Goal: Task Accomplishment & Management: Manage account settings

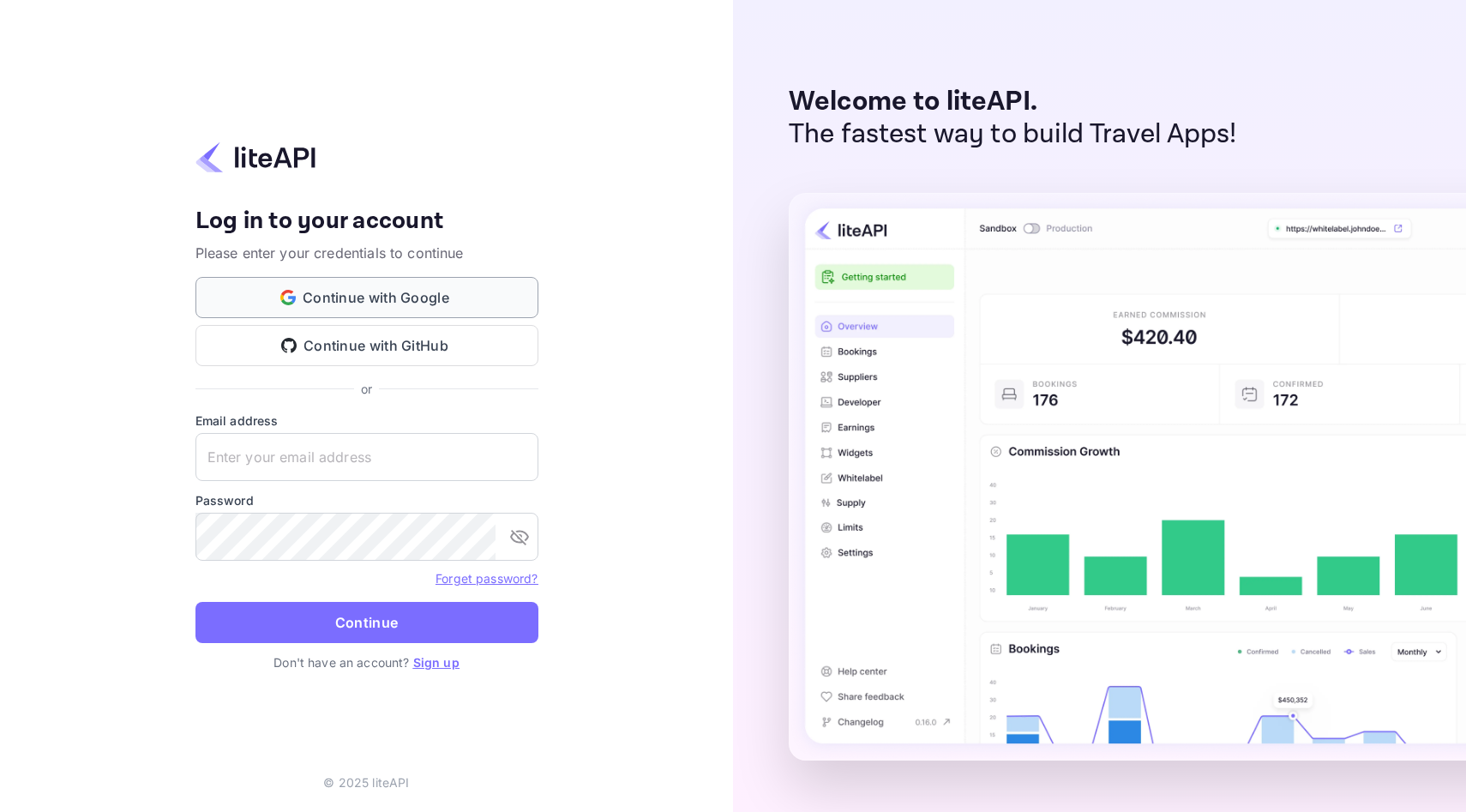
type input "[EMAIL_ADDRESS][DOMAIN_NAME]"
click at [429, 304] on button "Continue with Google" at bounding box center [366, 297] width 343 height 41
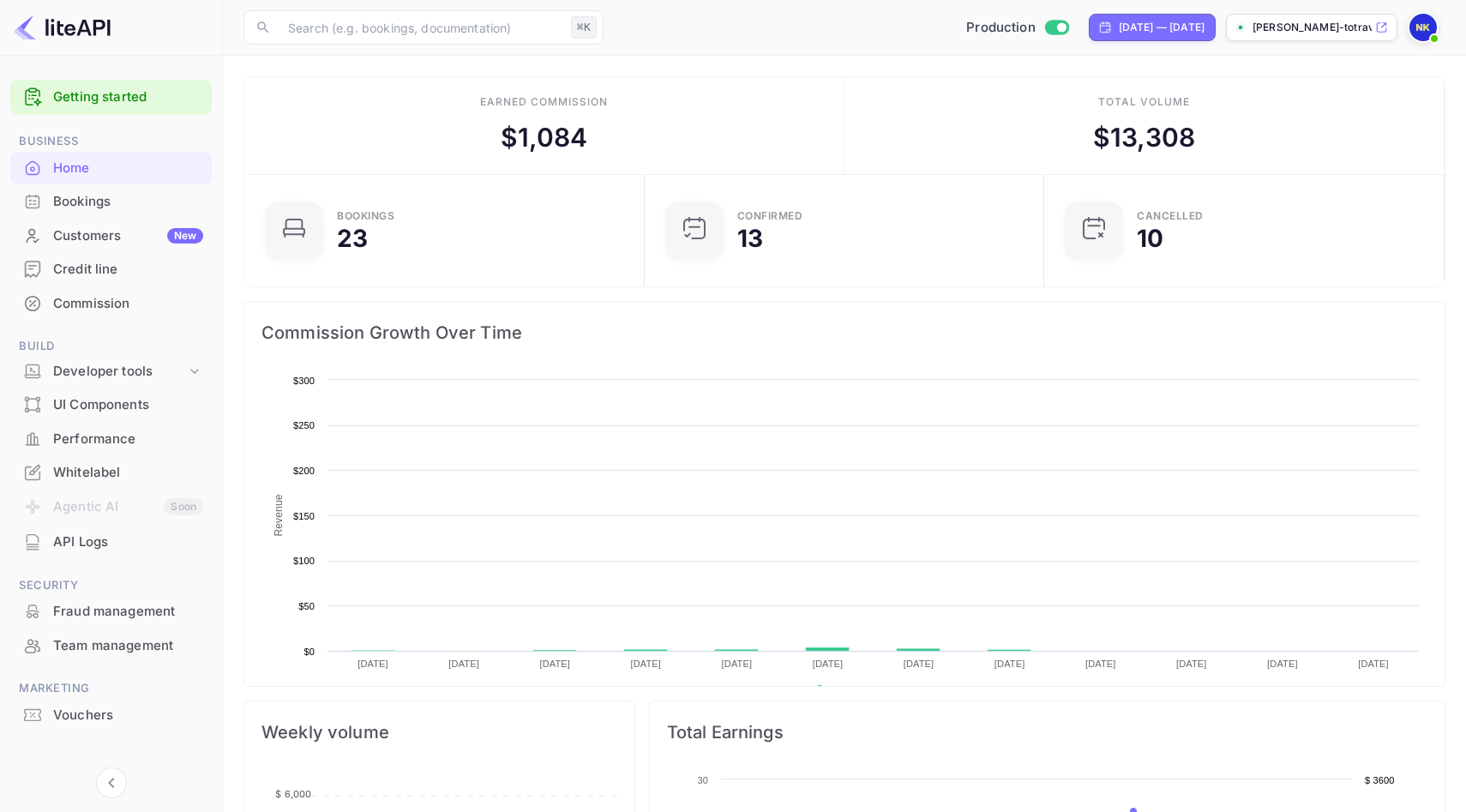
scroll to position [278, 390]
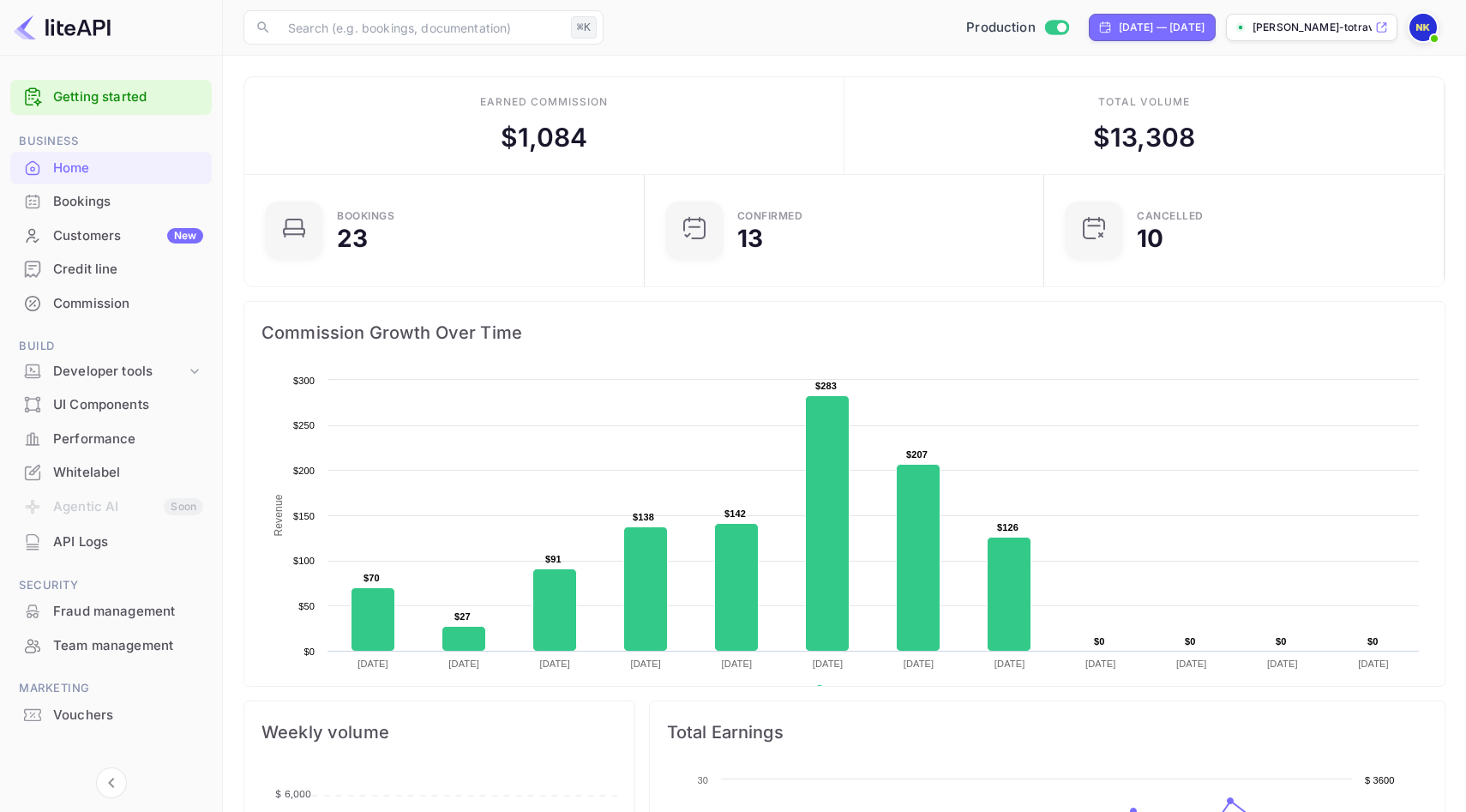
click at [99, 195] on div "Bookings" at bounding box center [128, 201] width 150 height 20
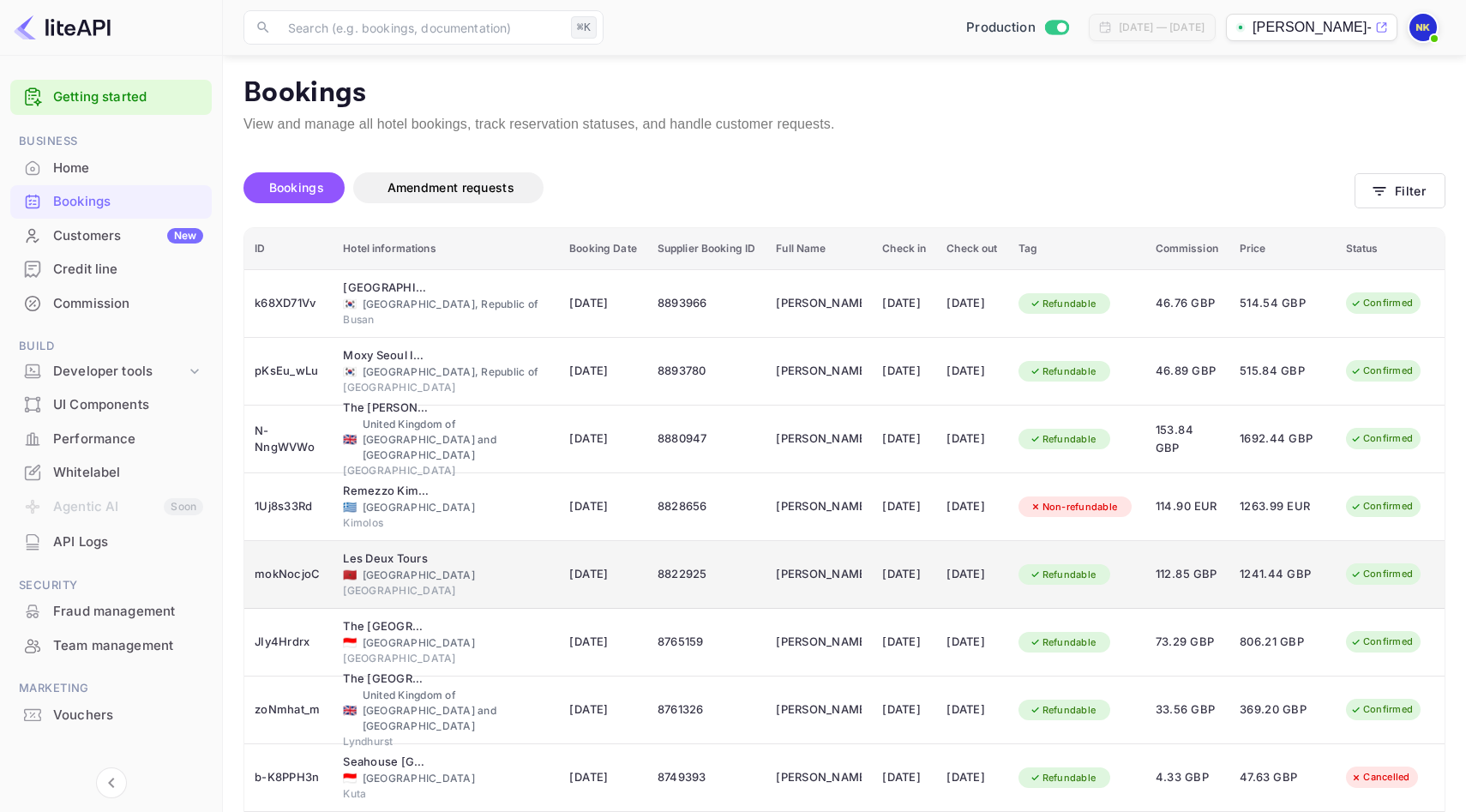
scroll to position [214, 0]
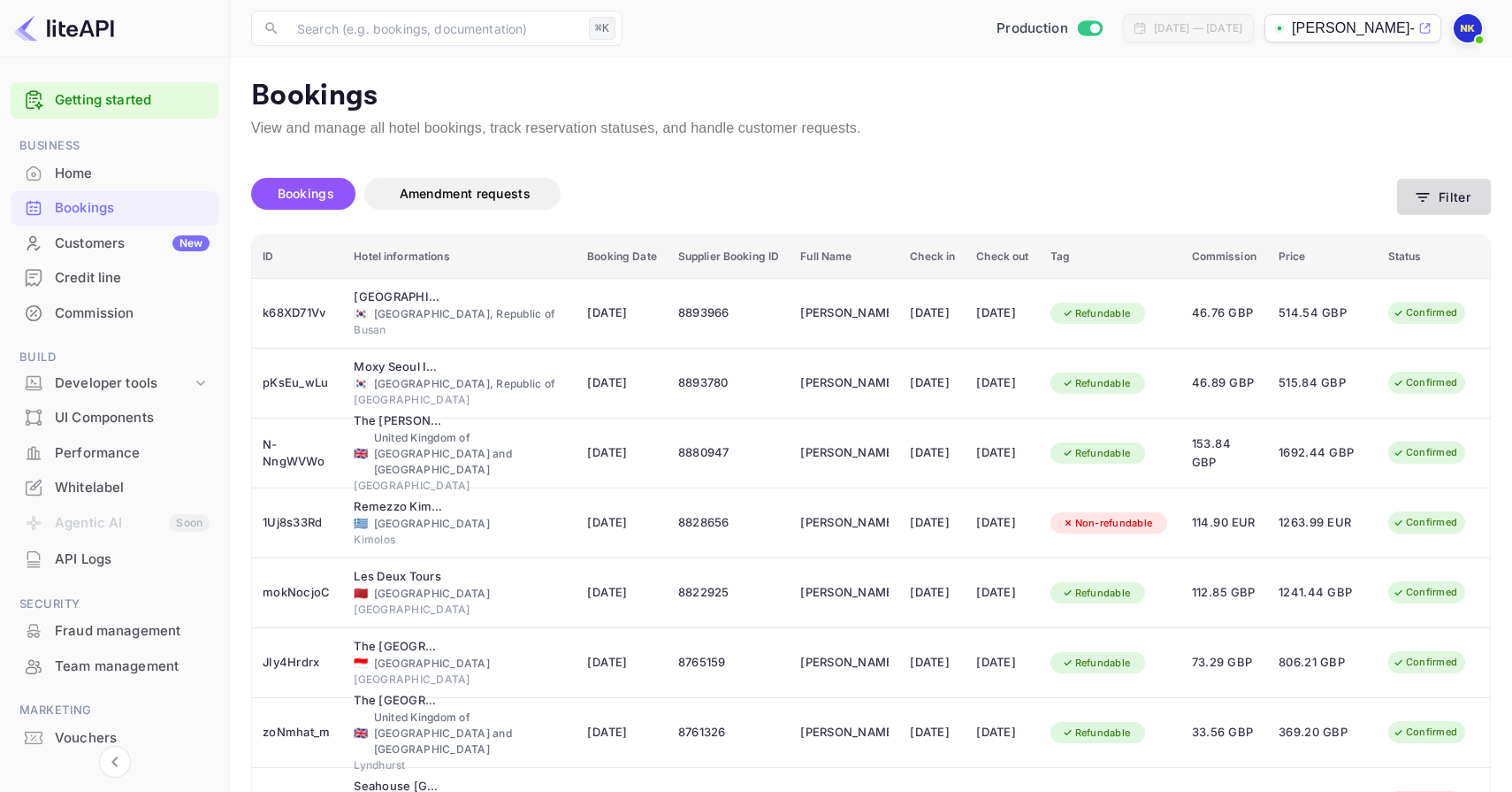
click at [1430, 194] on icon "button" at bounding box center [1422, 197] width 18 height 18
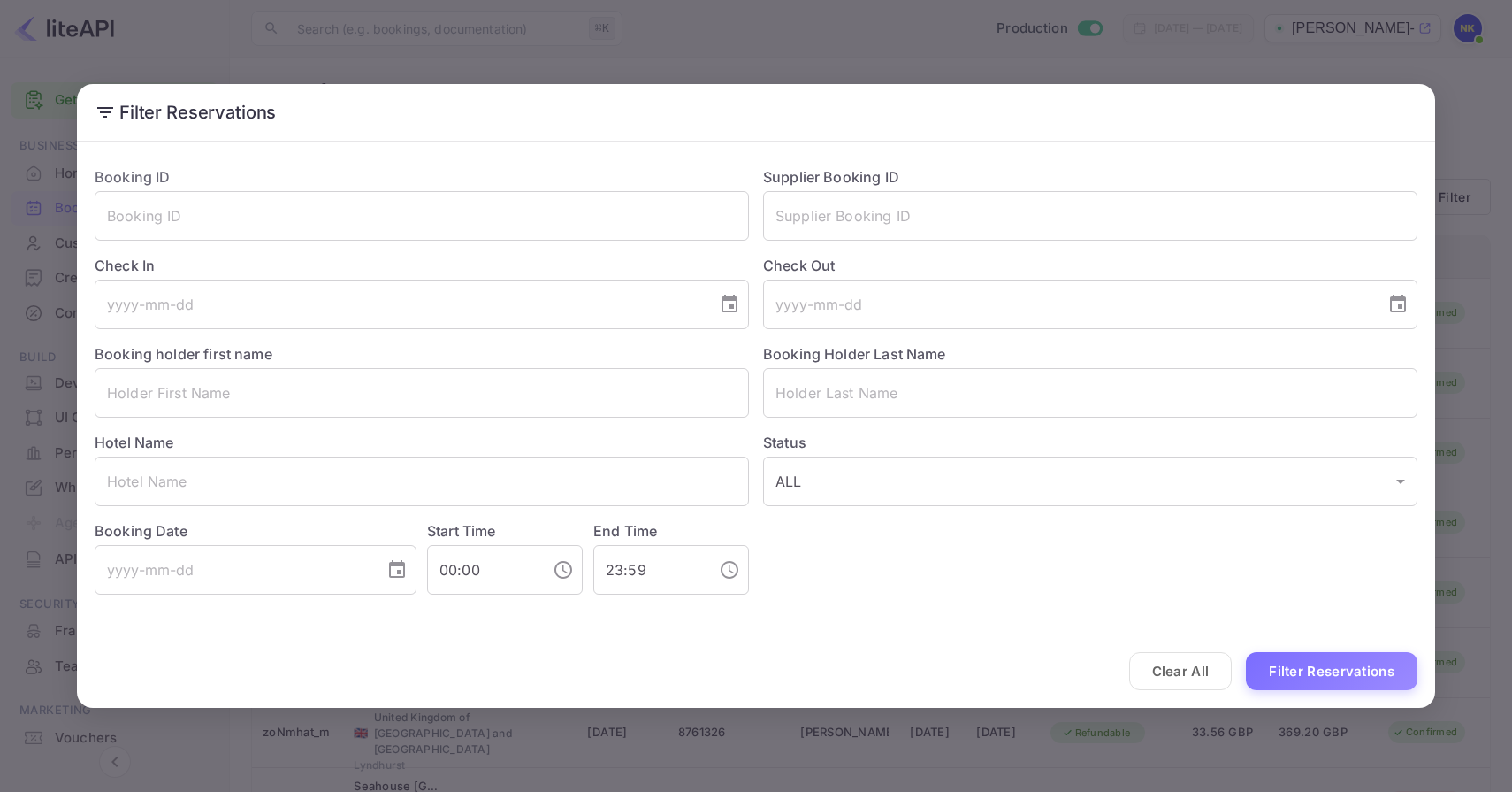
click at [791, 507] on div "Booking ID ​ Supplier Booking ID ​ Check In ​ Check Out ​ Booking holder first …" at bounding box center [749, 373] width 1337 height 443
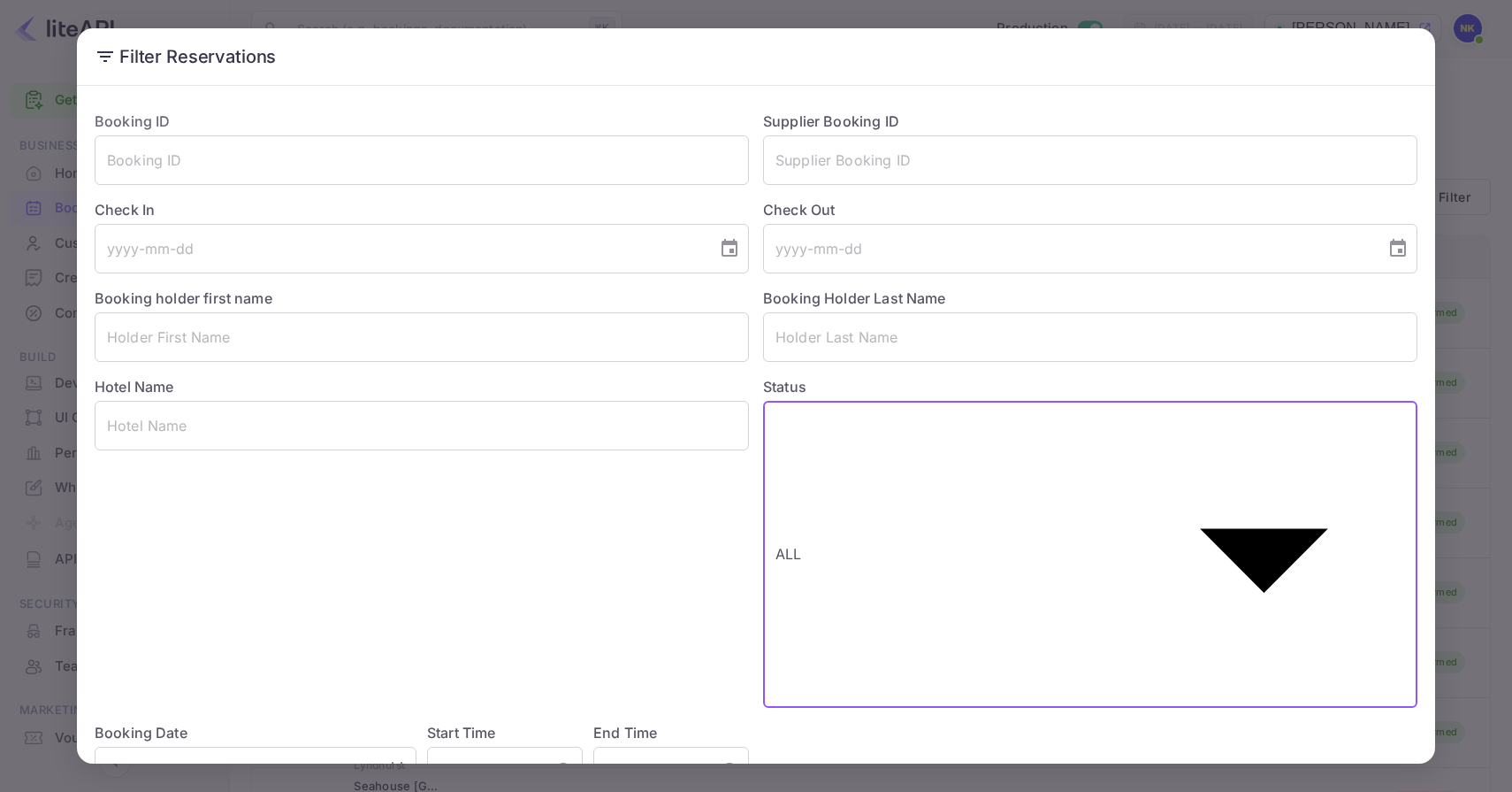
click at [793, 485] on body "Getting started Business Home Bookings Customers New Credit line Commission Bui…" at bounding box center [756, 572] width 1512 height 1144
type input "CONFIRMED"
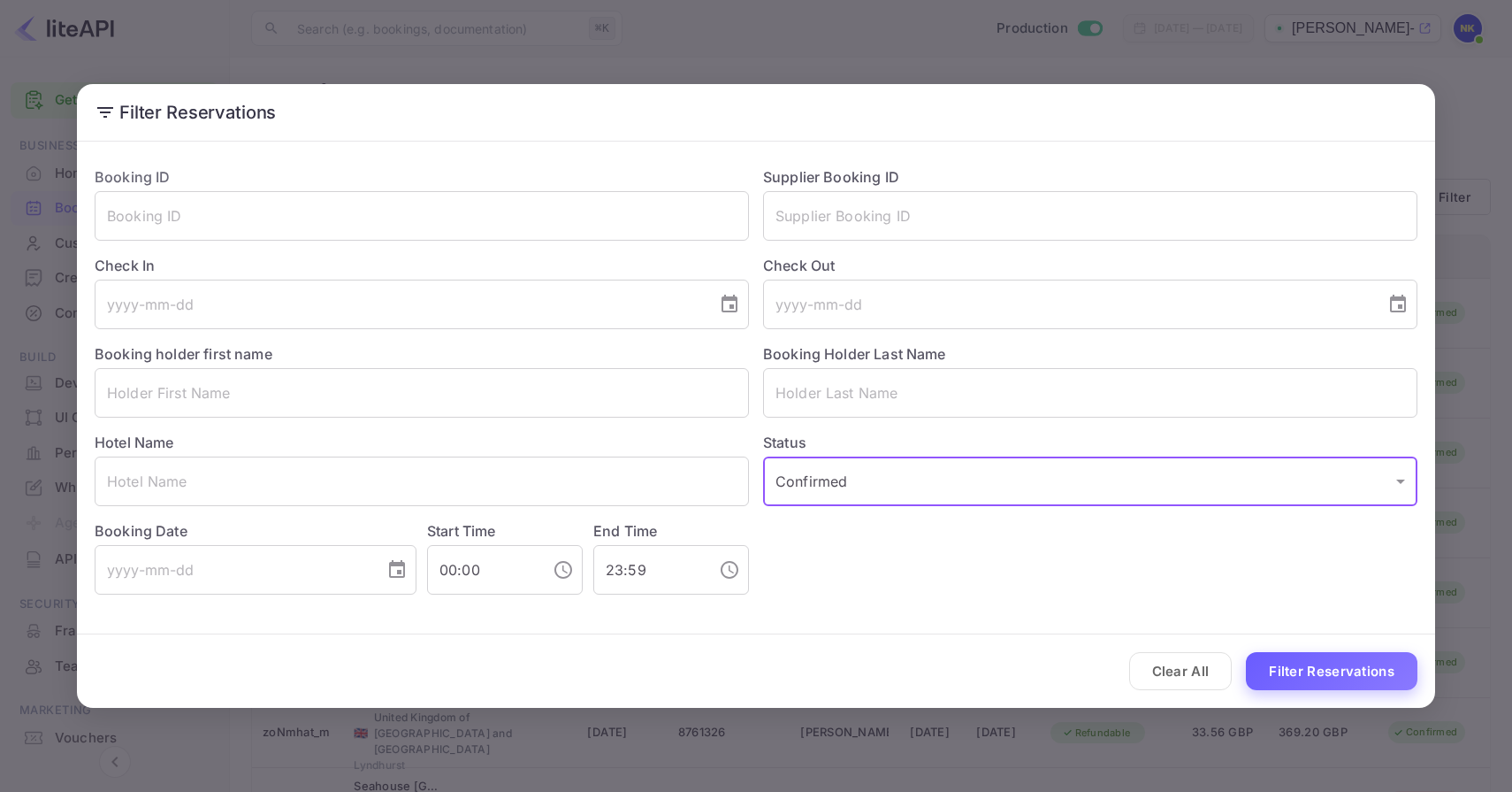
click at [1310, 676] on button "Filter Reservations" at bounding box center [1332, 671] width 172 height 38
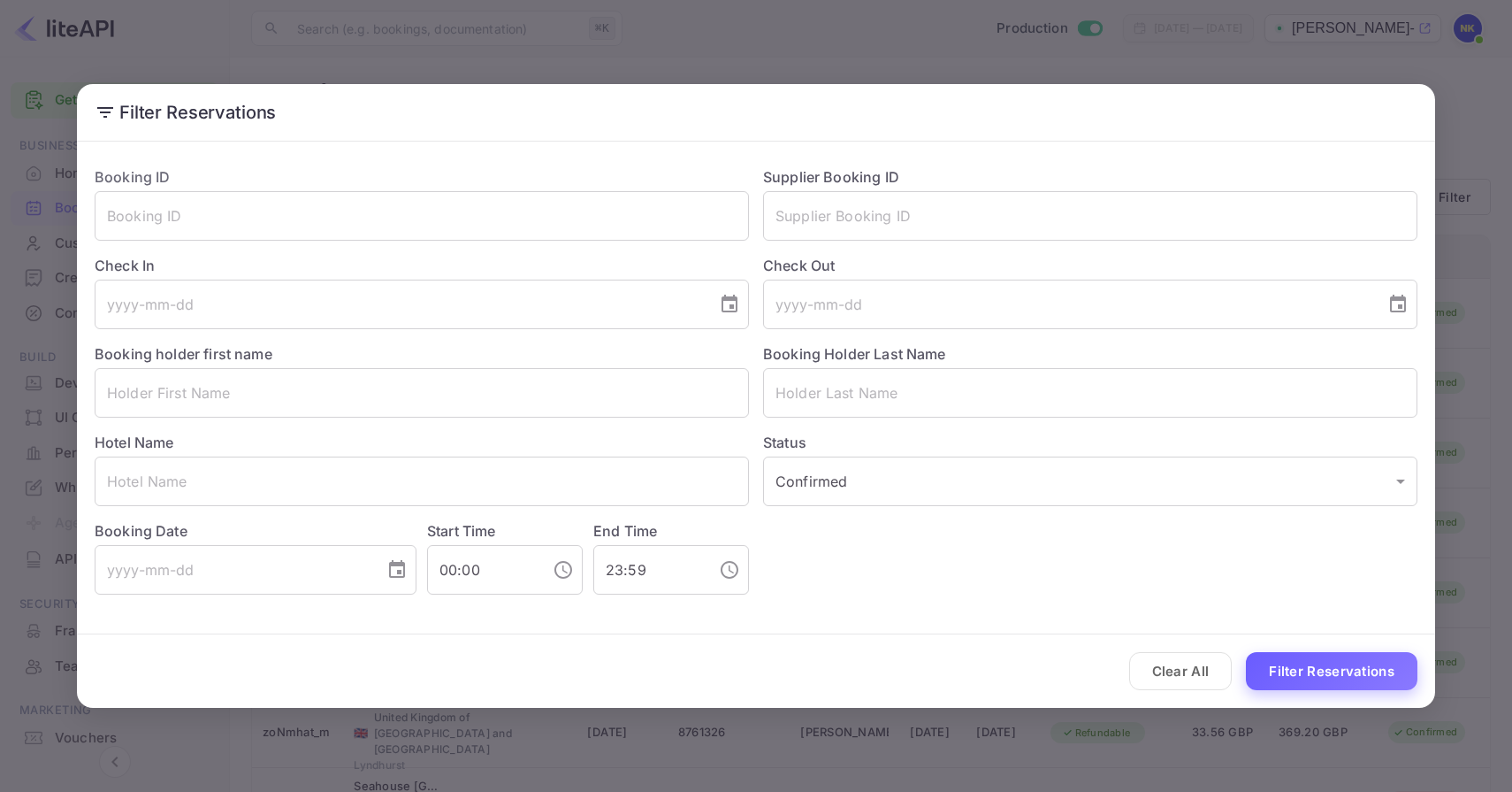
click at [1344, 679] on button "Filter Reservations" at bounding box center [1332, 671] width 172 height 38
click at [874, 44] on div "Filter Reservations Booking ID ​ Supplier Booking ID ​ Check In ​ Check Out ​ B…" at bounding box center [756, 396] width 1512 height 792
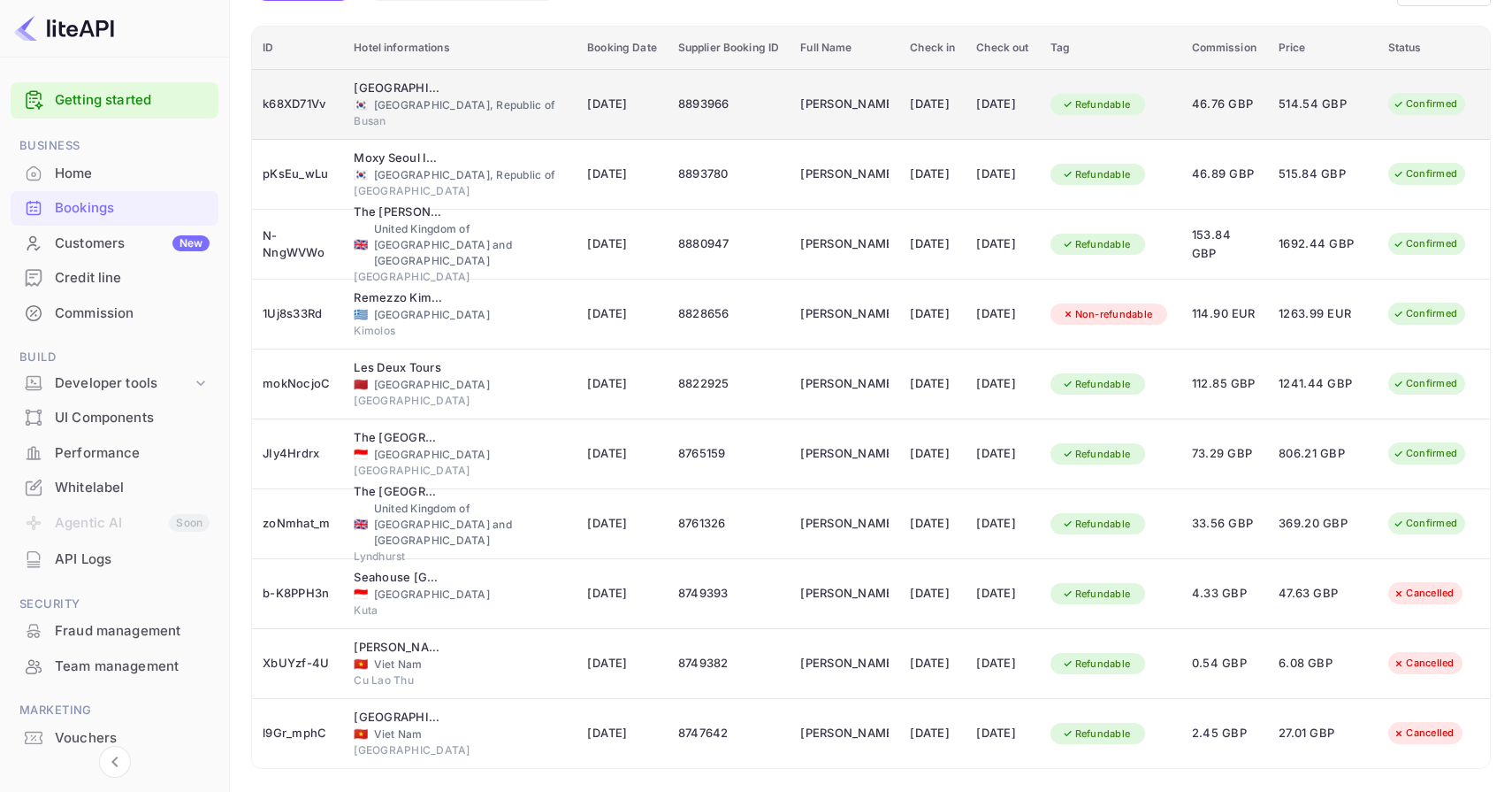
scroll to position [267, 0]
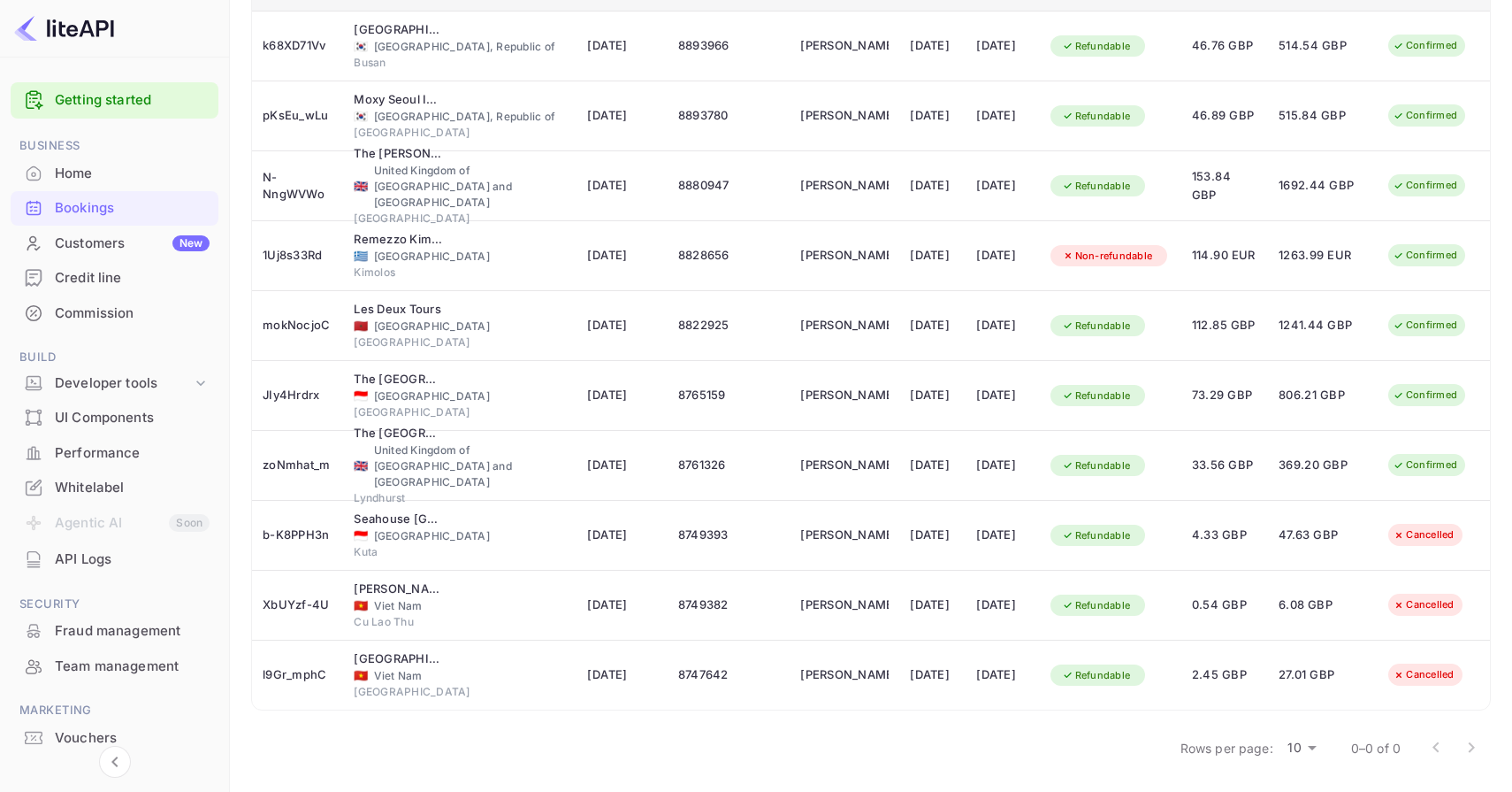
click at [1306, 750] on body "Getting started Business Home Bookings Customers New Credit line Commission Bui…" at bounding box center [756, 262] width 1512 height 1059
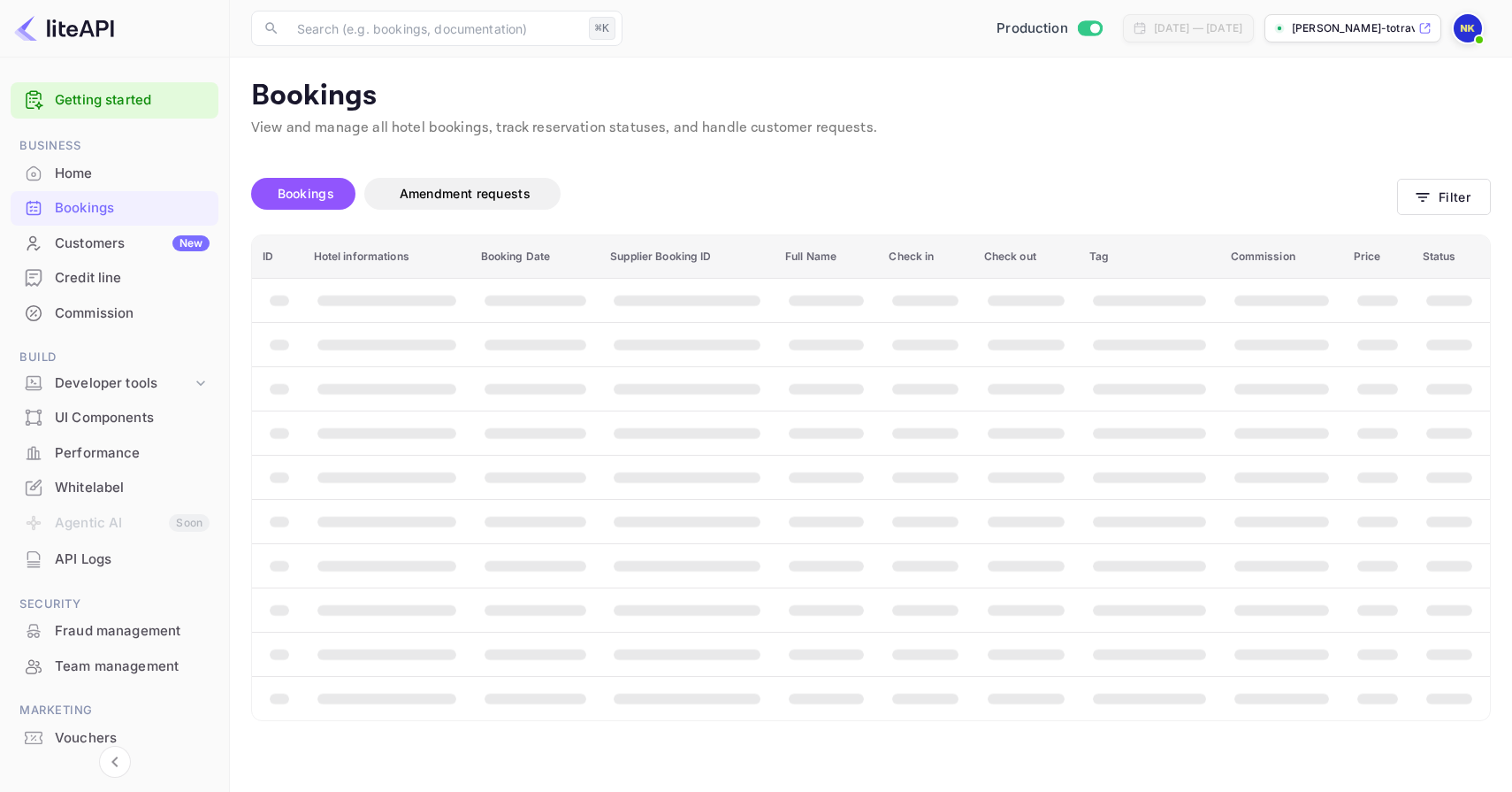
scroll to position [0, 0]
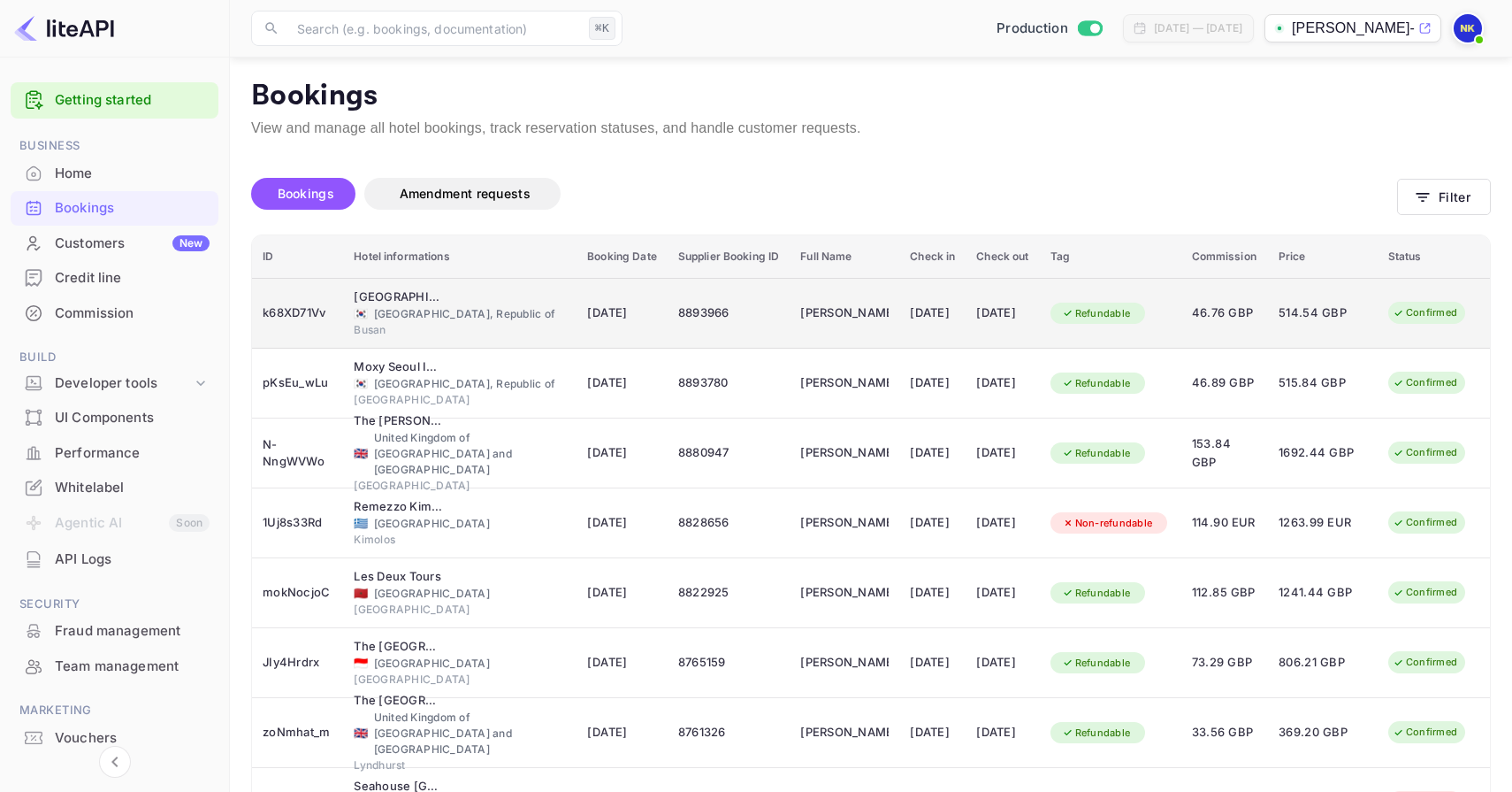
scroll to position [267, 0]
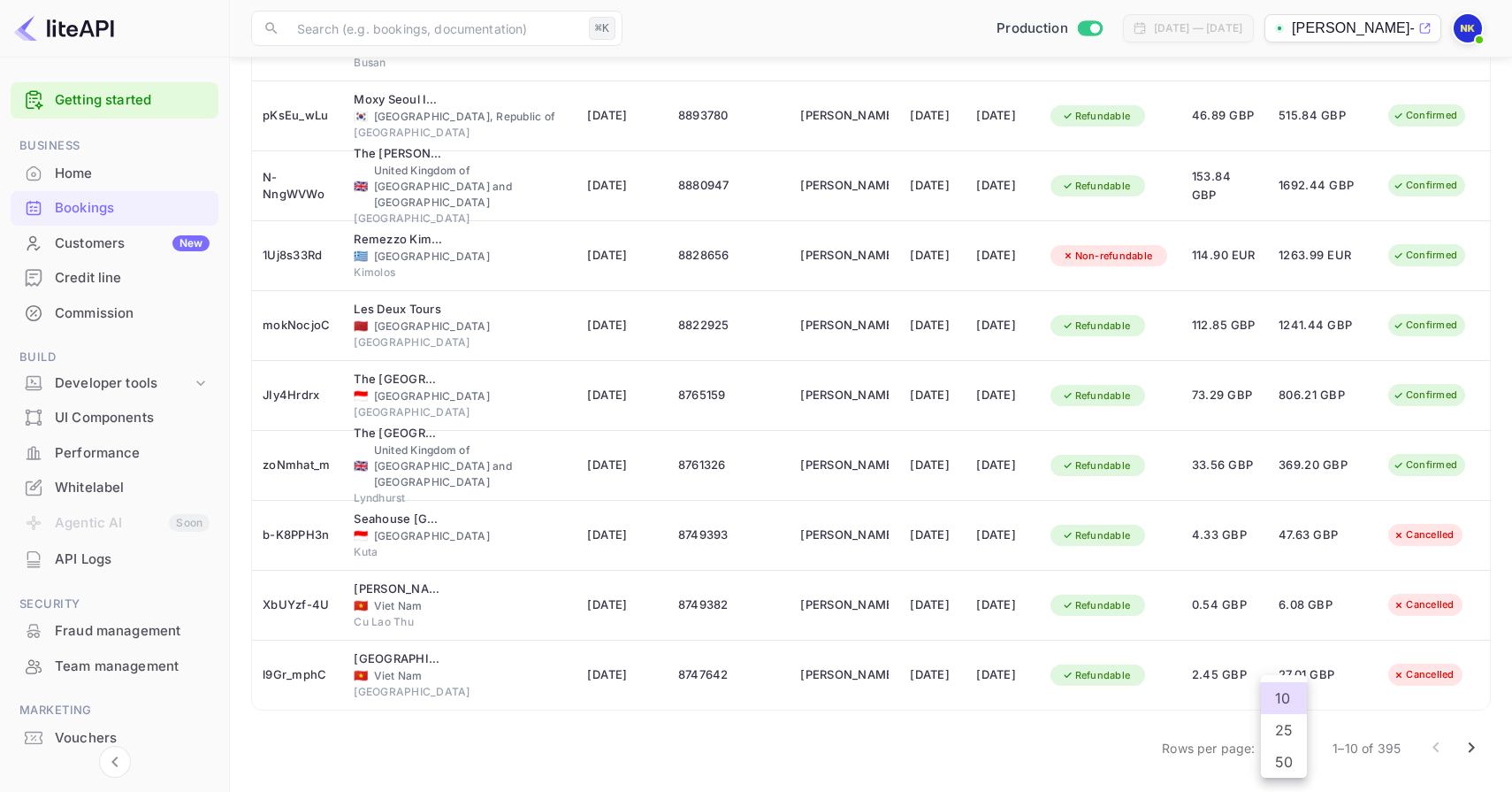
click at [1281, 755] on body "Getting started Business Home Bookings Customers New Credit line Commission Bui…" at bounding box center [756, 262] width 1512 height 1059
click at [1288, 765] on li "50" at bounding box center [1284, 762] width 46 height 31
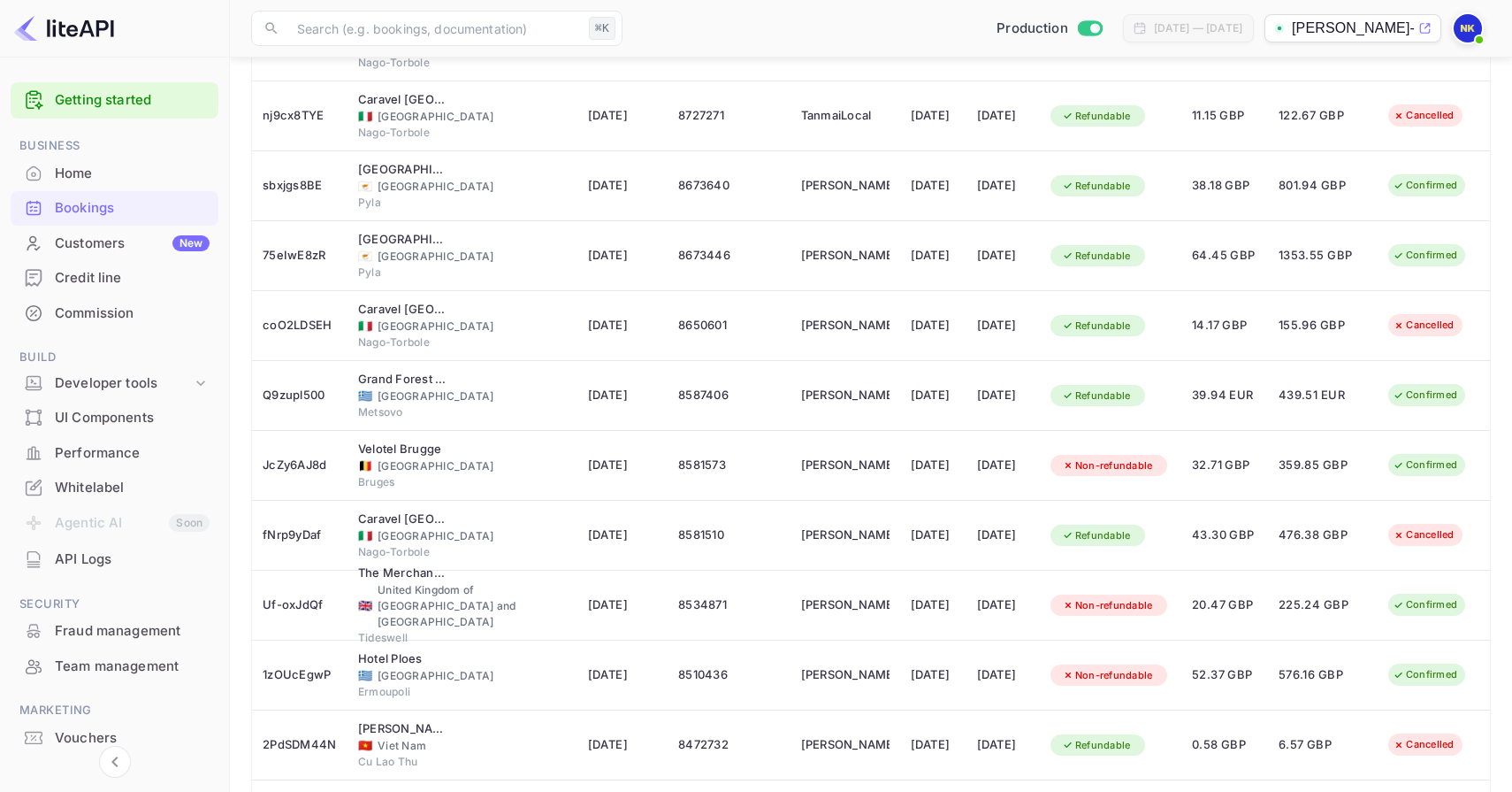
scroll to position [0, 0]
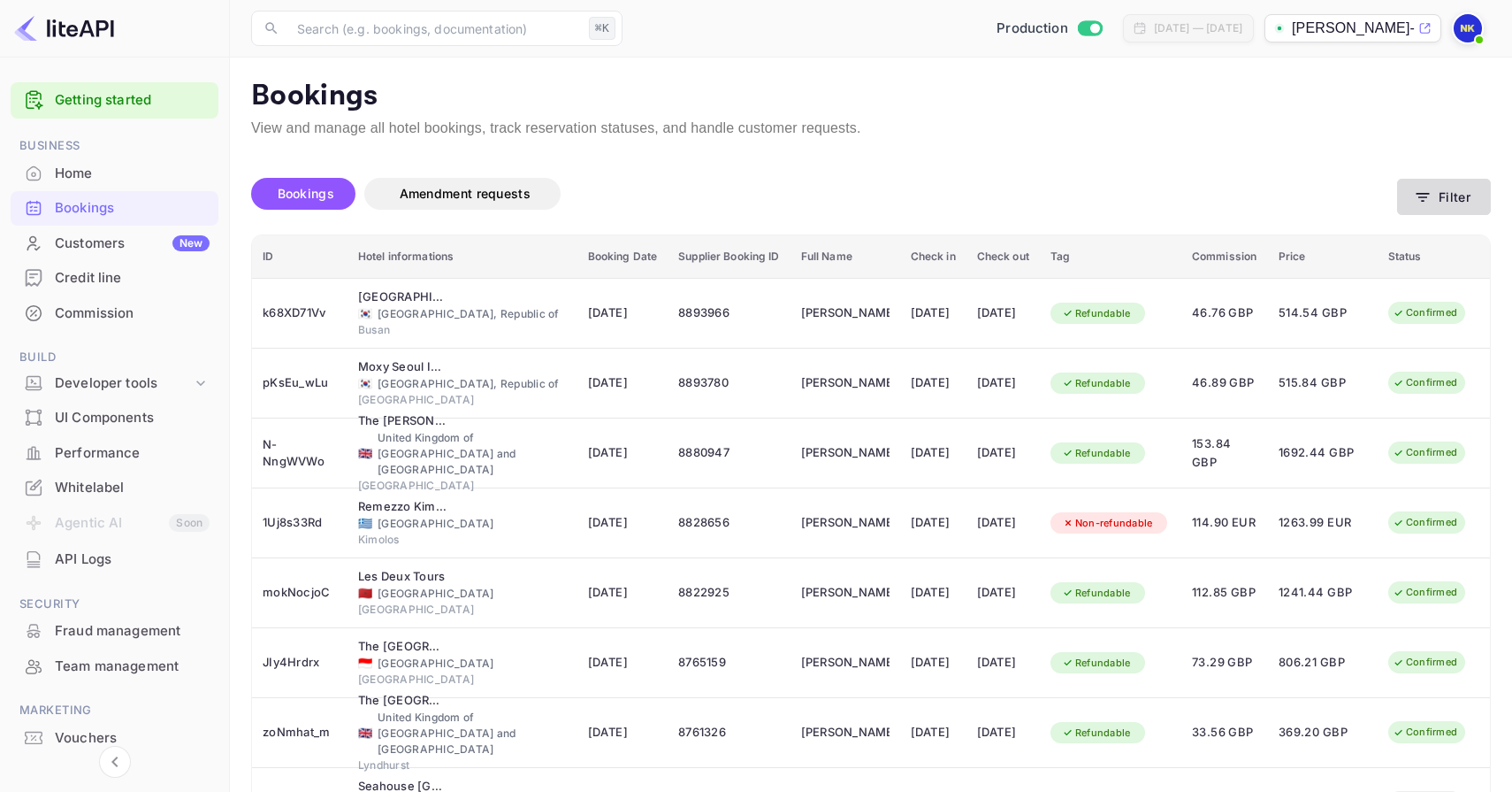
click at [1450, 198] on button "Filter" at bounding box center [1444, 196] width 93 height 36
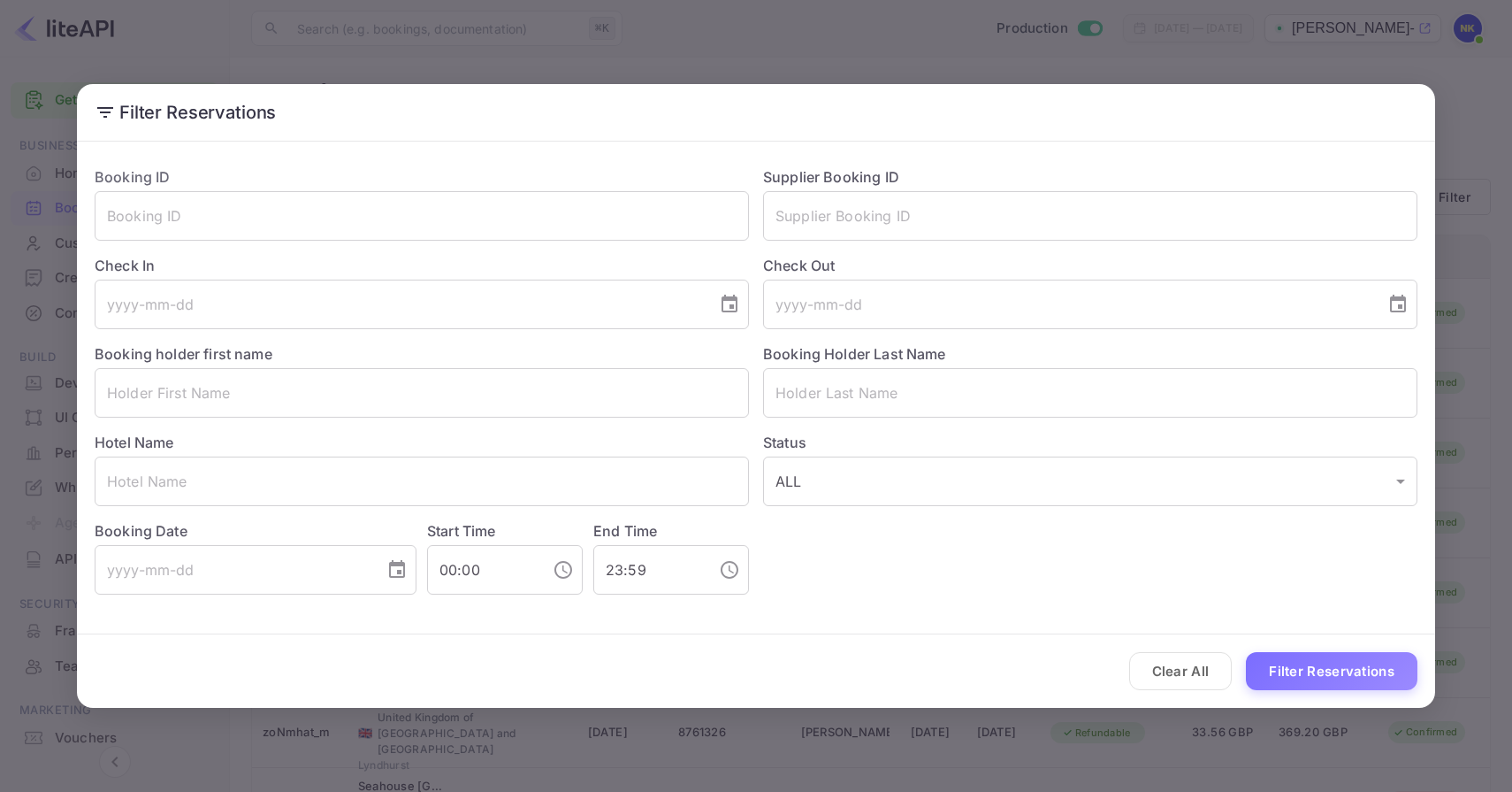
click at [866, 58] on div "Filter Reservations Booking ID ​ Supplier Booking ID ​ Check In ​ Check Out ​ B…" at bounding box center [756, 396] width 1512 height 792
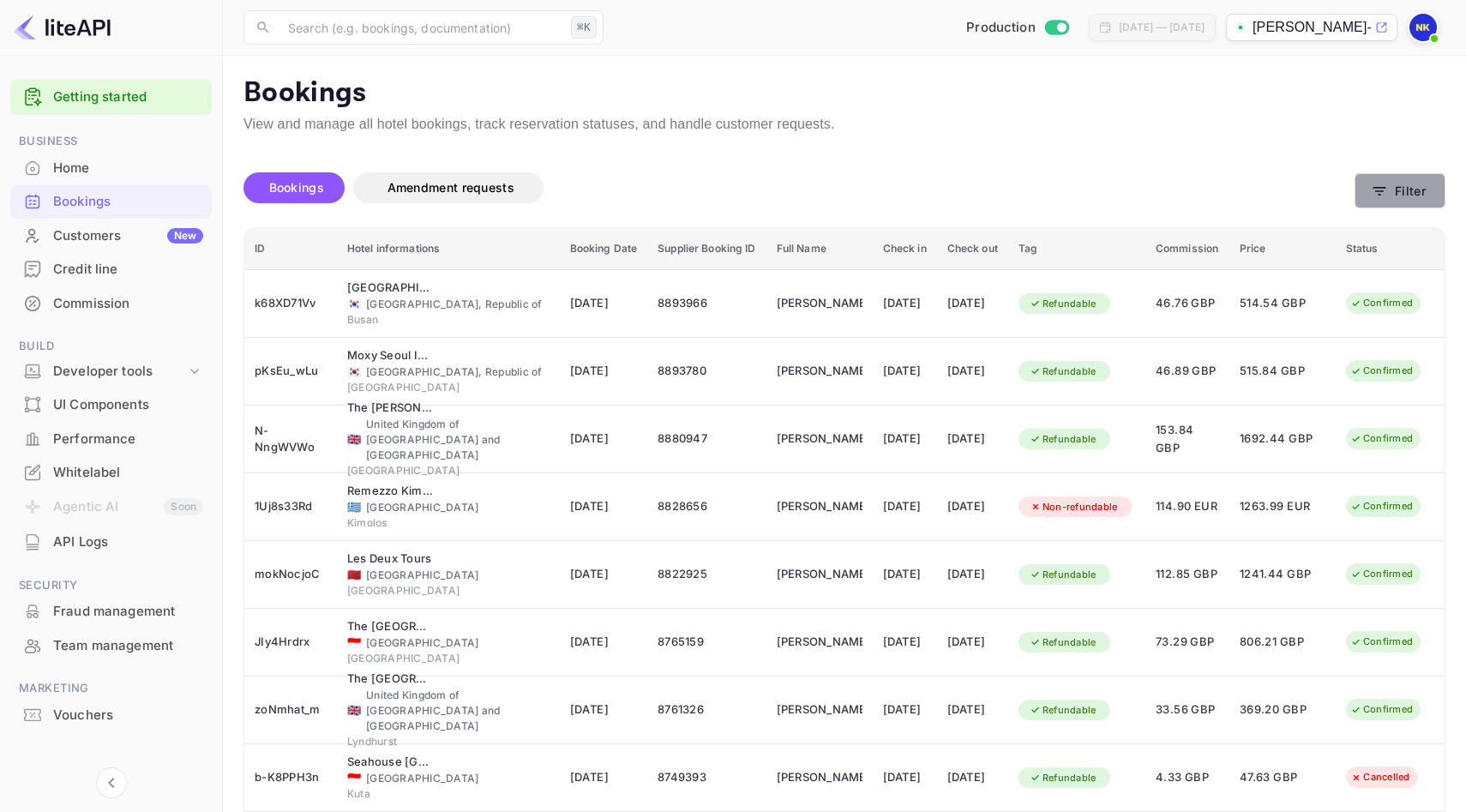
click at [1377, 190] on icon "button" at bounding box center [1379, 191] width 17 height 17
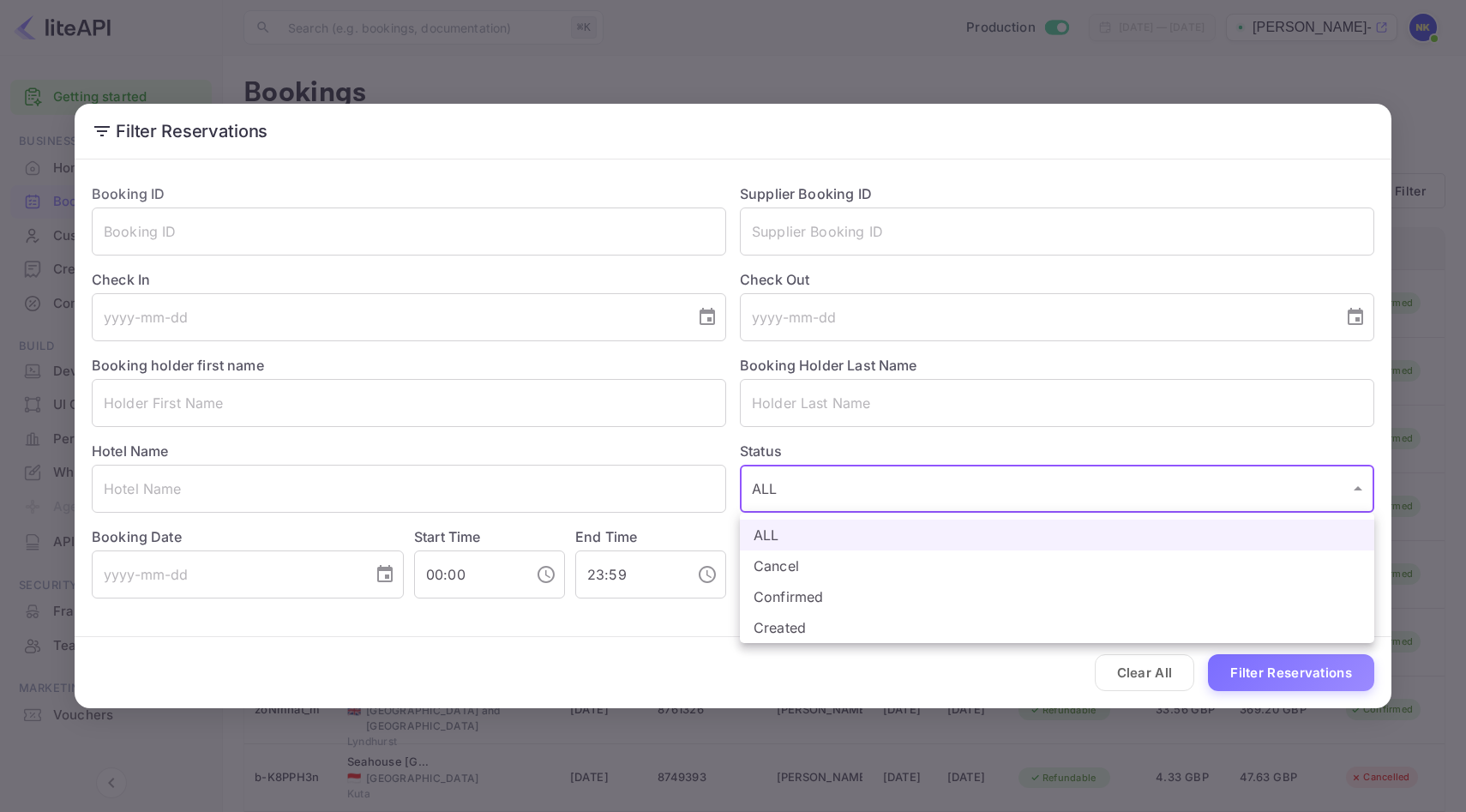
click at [920, 600] on li "Confirmed" at bounding box center [1057, 596] width 635 height 30
type input "CONFIRMED"
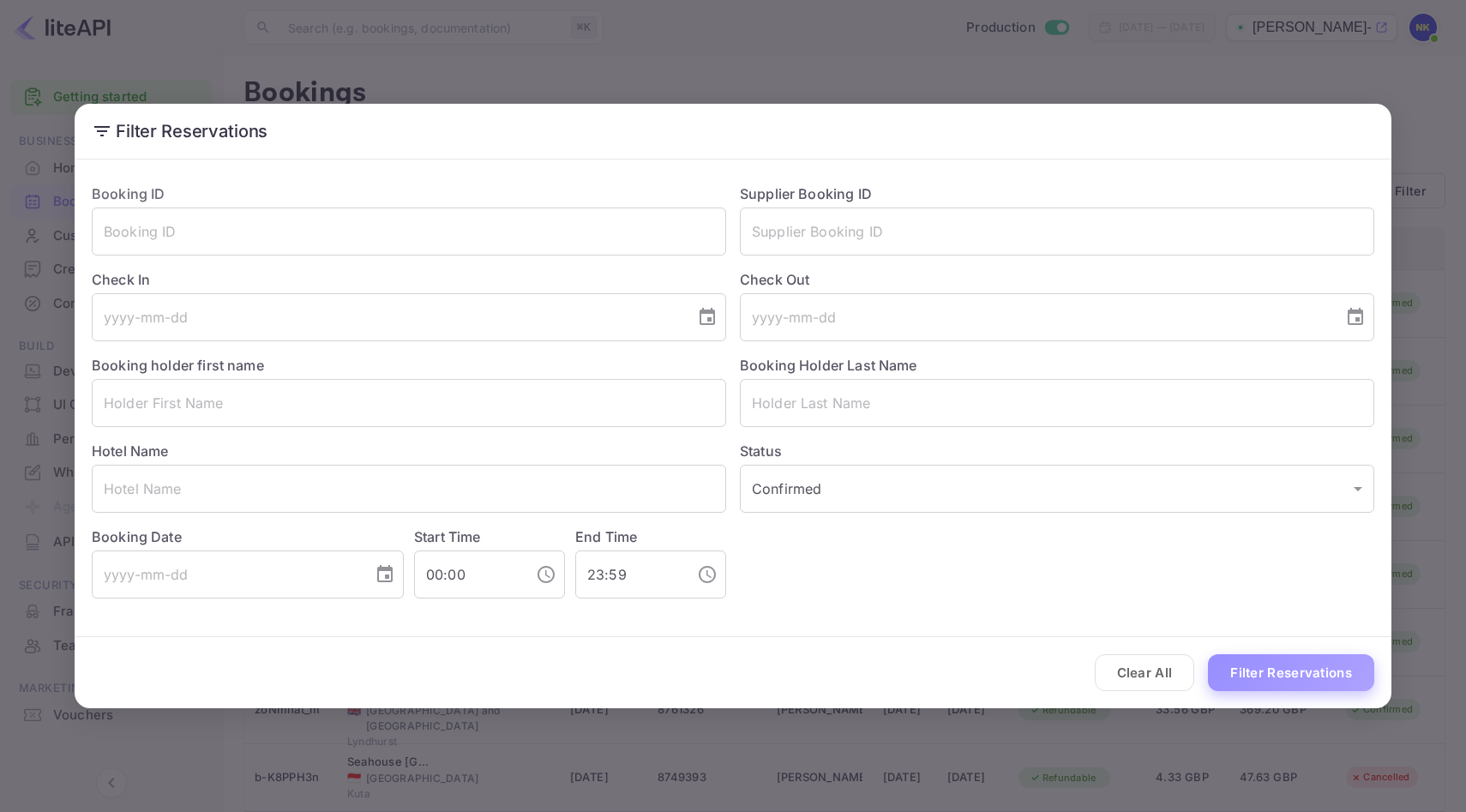
click at [1289, 680] on button "Filter Reservations" at bounding box center [1291, 672] width 167 height 37
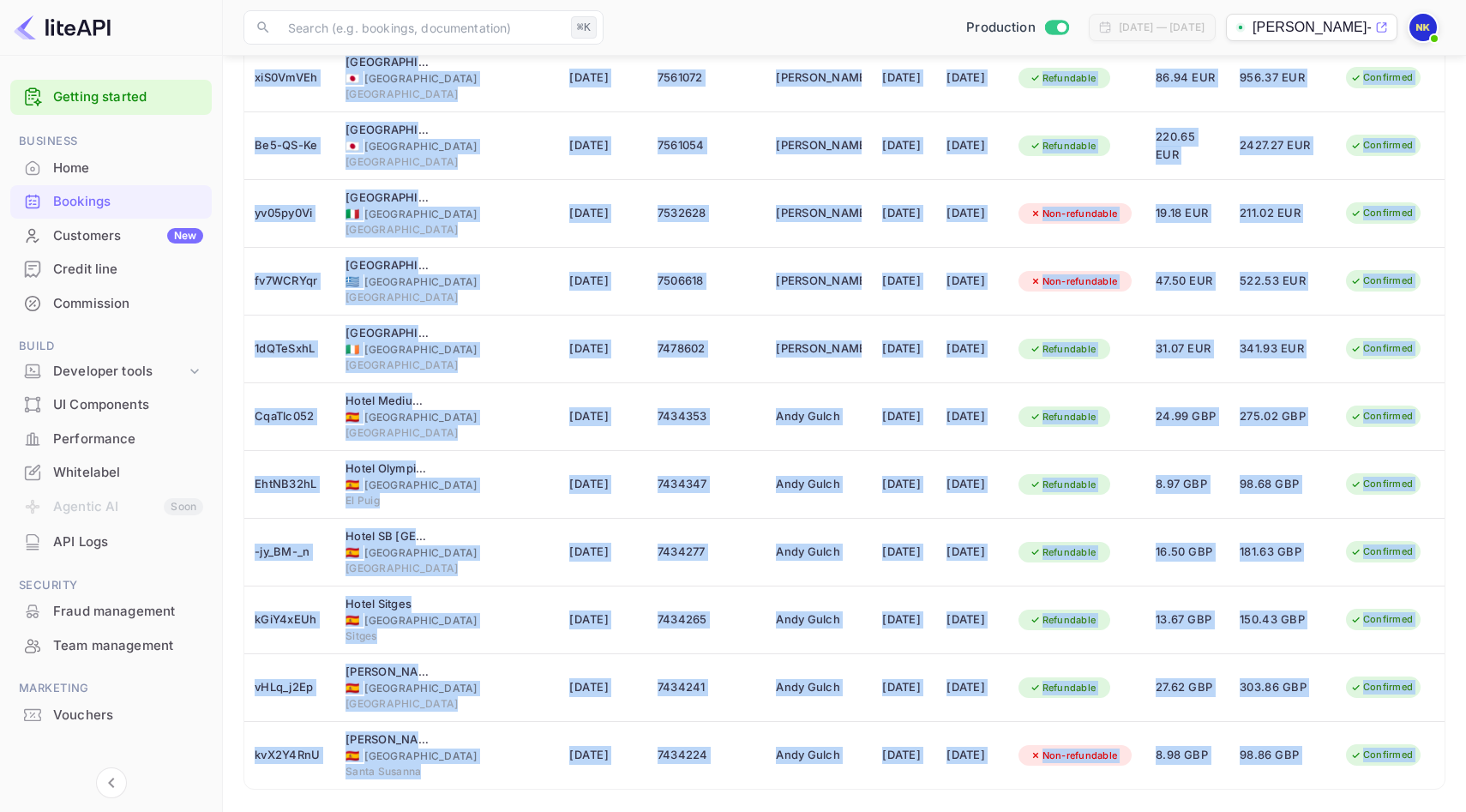
scroll to position [2923, 0]
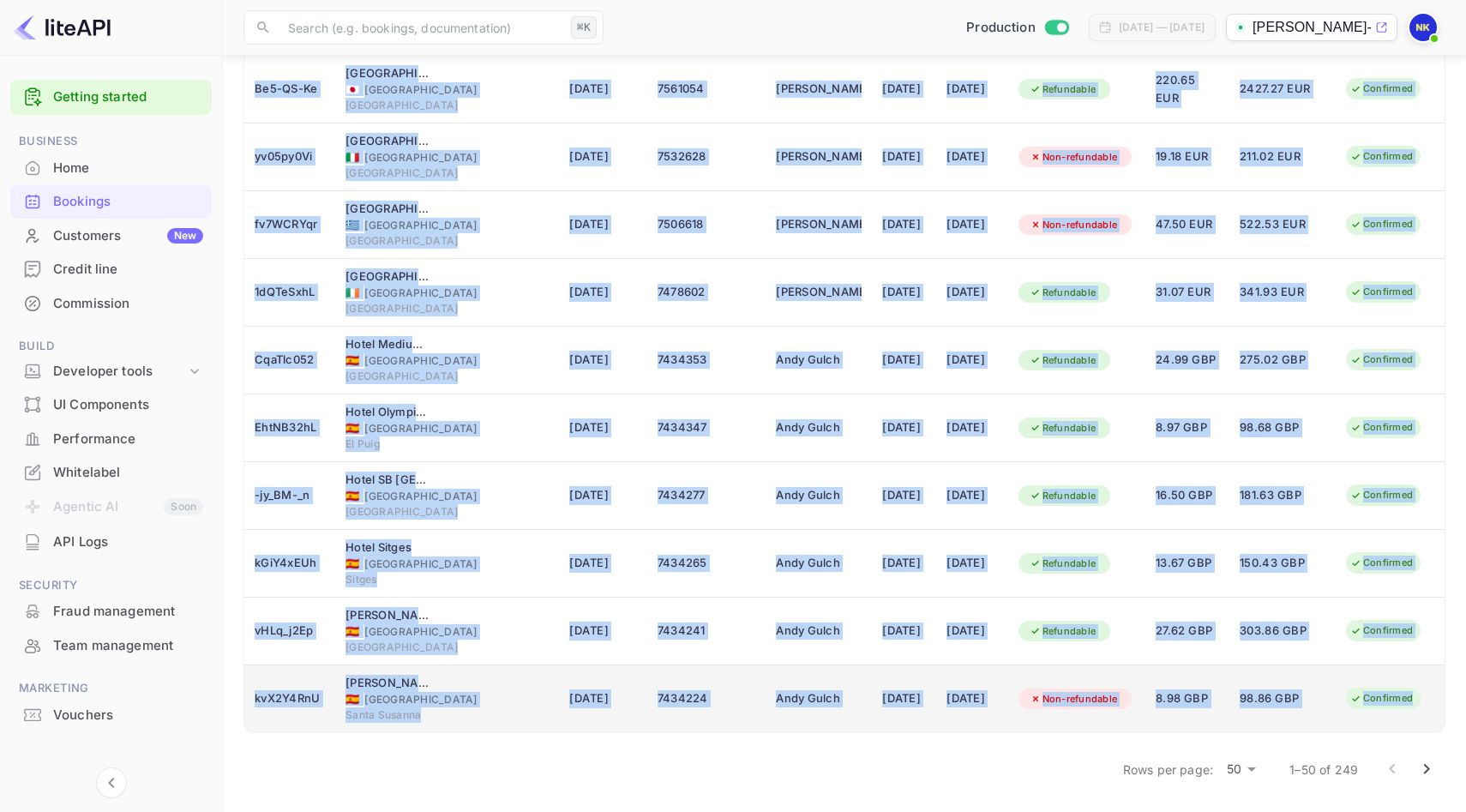
drag, startPoint x: 253, startPoint y: 244, endPoint x: 1423, endPoint y: 707, distance: 1258.3
copy table "LO Ipsum dolorsitamet Consect Adip Elitsedd Eiusmod TE Inci Utla Etdol ma Aliqu…"
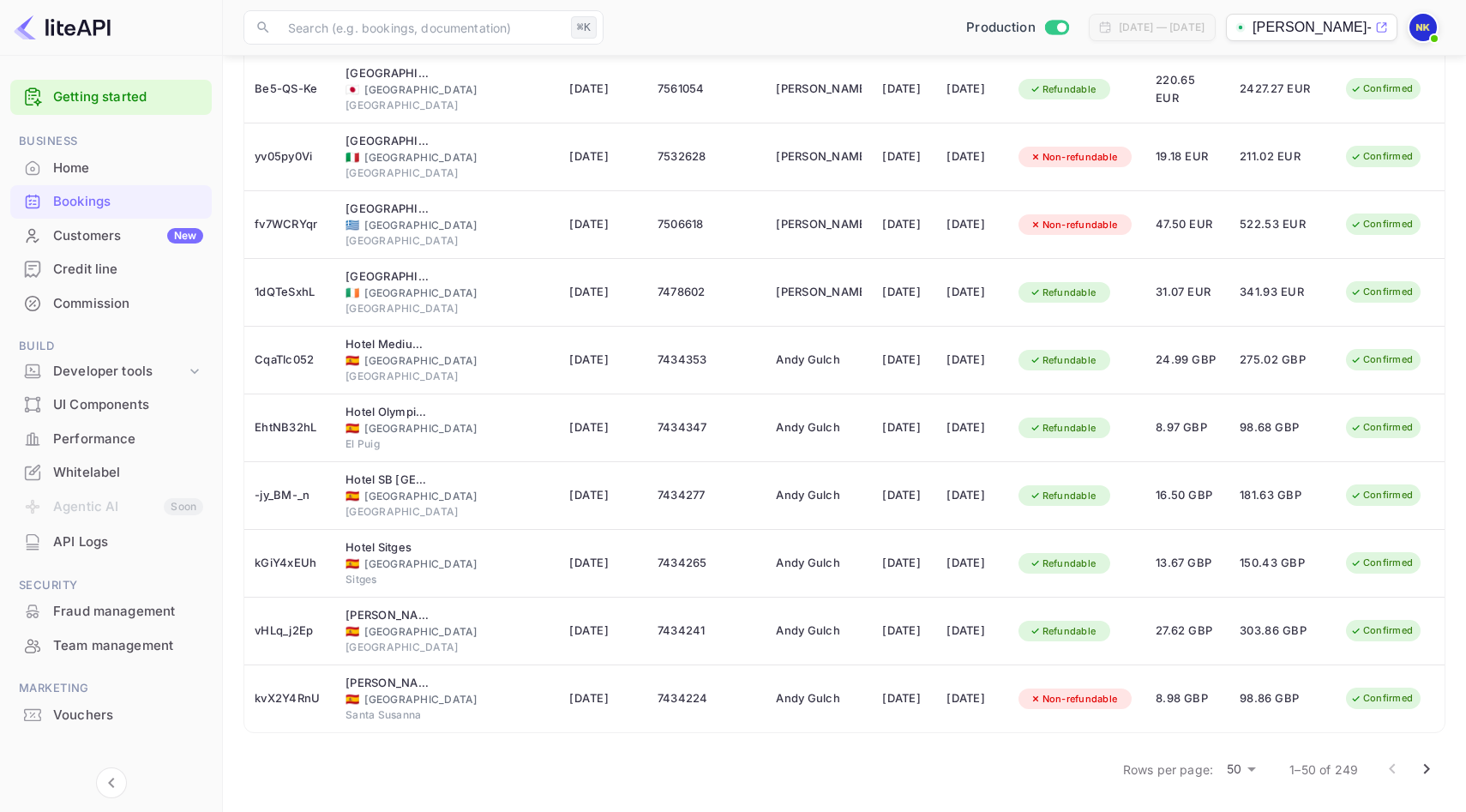
click at [986, 747] on div "Rows per page: 50 50 1–50 of 249" at bounding box center [844, 769] width 1202 height 45
click at [1429, 766] on icon "Go to next page" at bounding box center [1427, 768] width 21 height 21
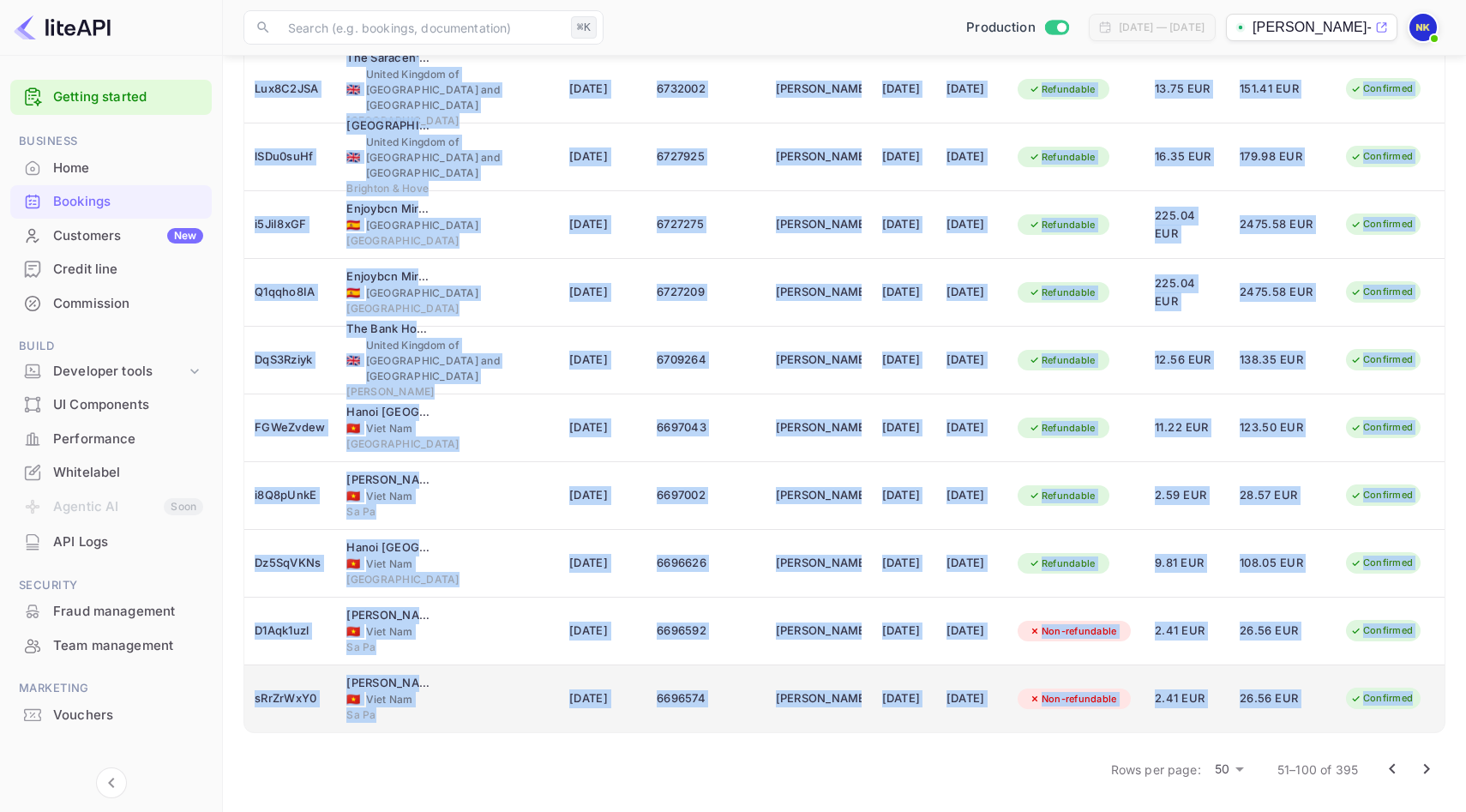
drag, startPoint x: 240, startPoint y: 291, endPoint x: 1436, endPoint y: 714, distance: 1268.6
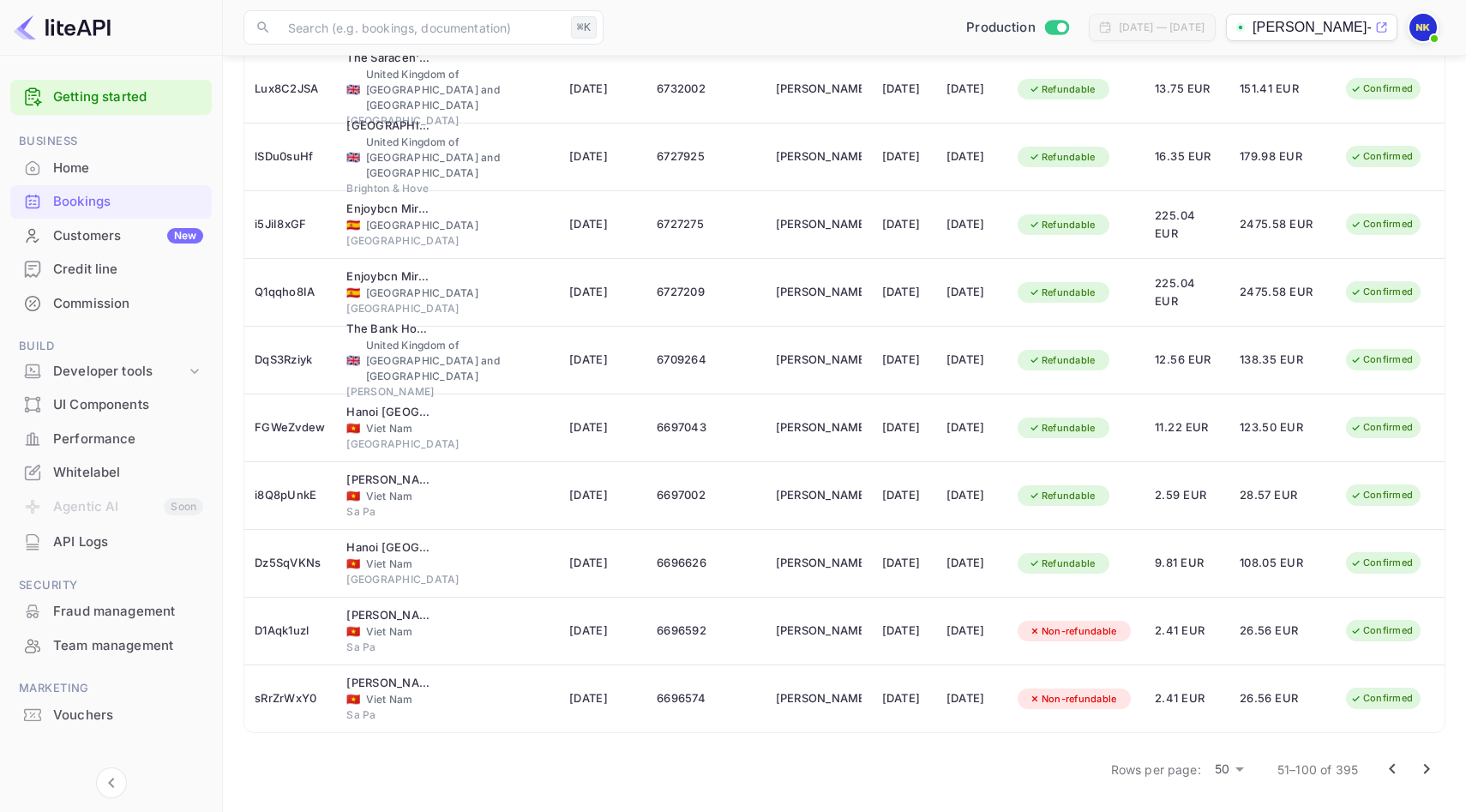
click at [1008, 766] on div "Rows per page: 50 50 51–100 of 395" at bounding box center [844, 769] width 1202 height 45
click at [1429, 764] on icon "Go to next page" at bounding box center [1427, 768] width 21 height 21
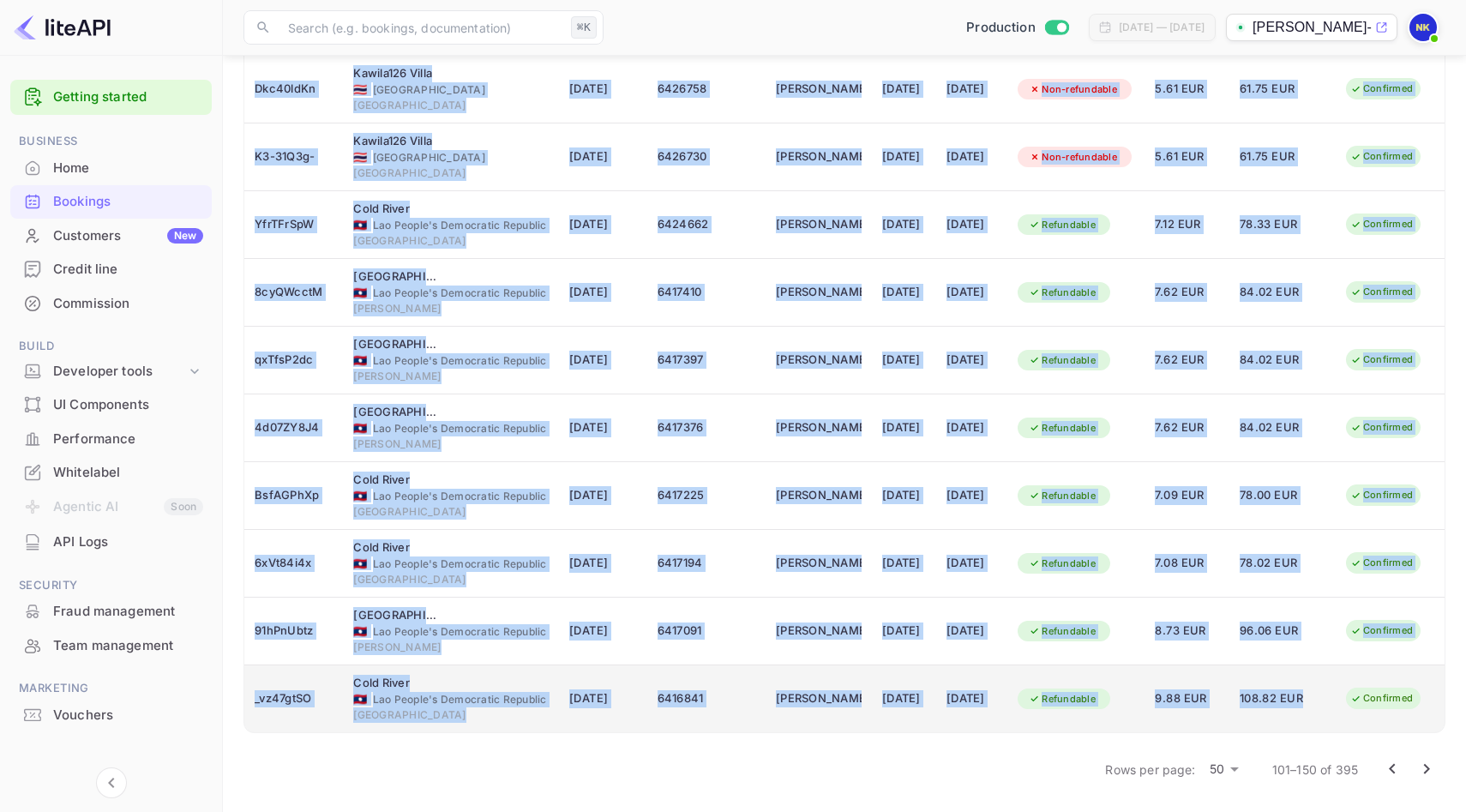
drag, startPoint x: 244, startPoint y: 294, endPoint x: 1414, endPoint y: 702, distance: 1239.1
copy tbody "LoR4iPSUM Dolor Sita Consecte Adipi 🇻🇳 Elit Sed Doeiu 93 Tem 4885 6069872 Incid…"
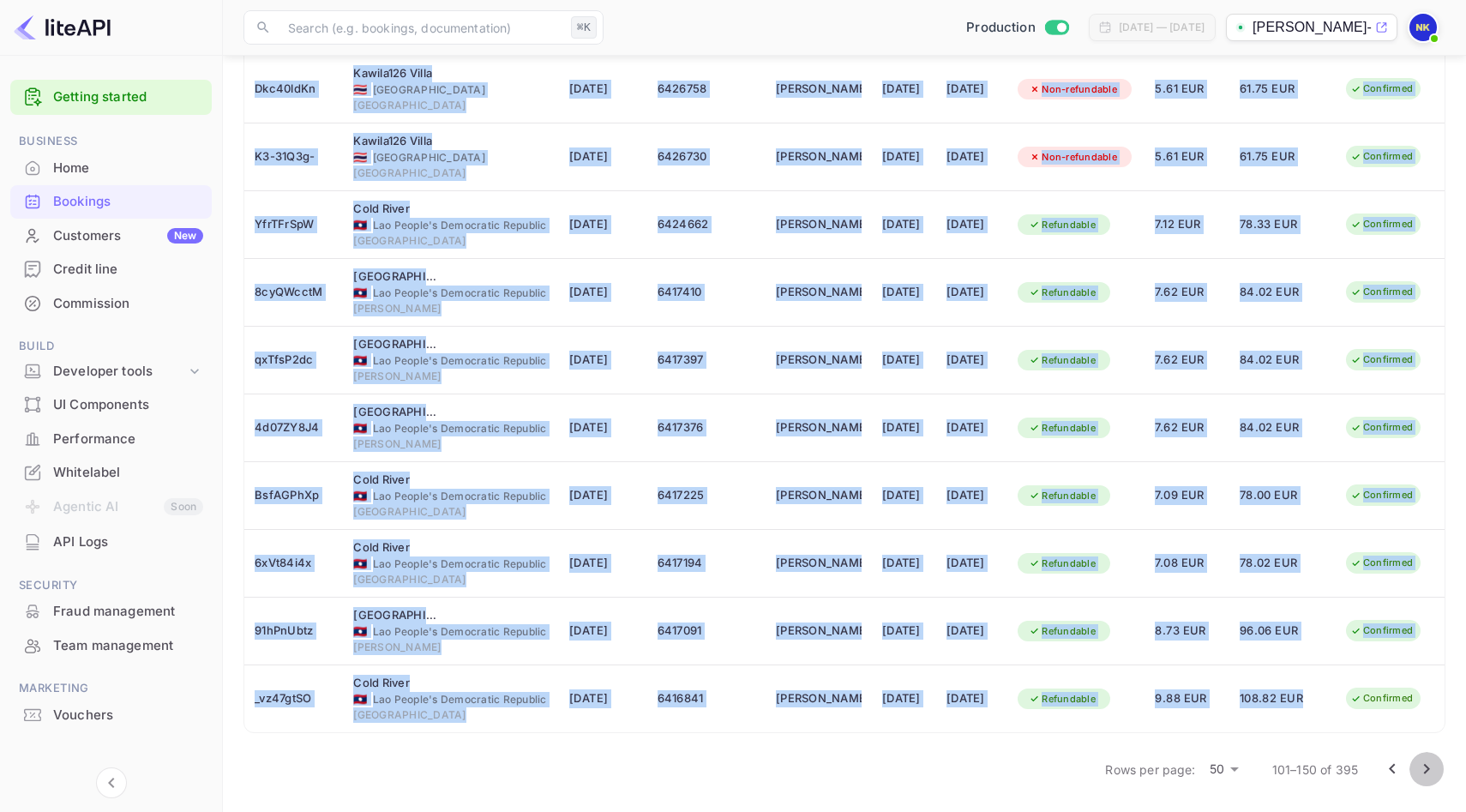
click at [1435, 766] on icon "Go to next page" at bounding box center [1427, 768] width 21 height 21
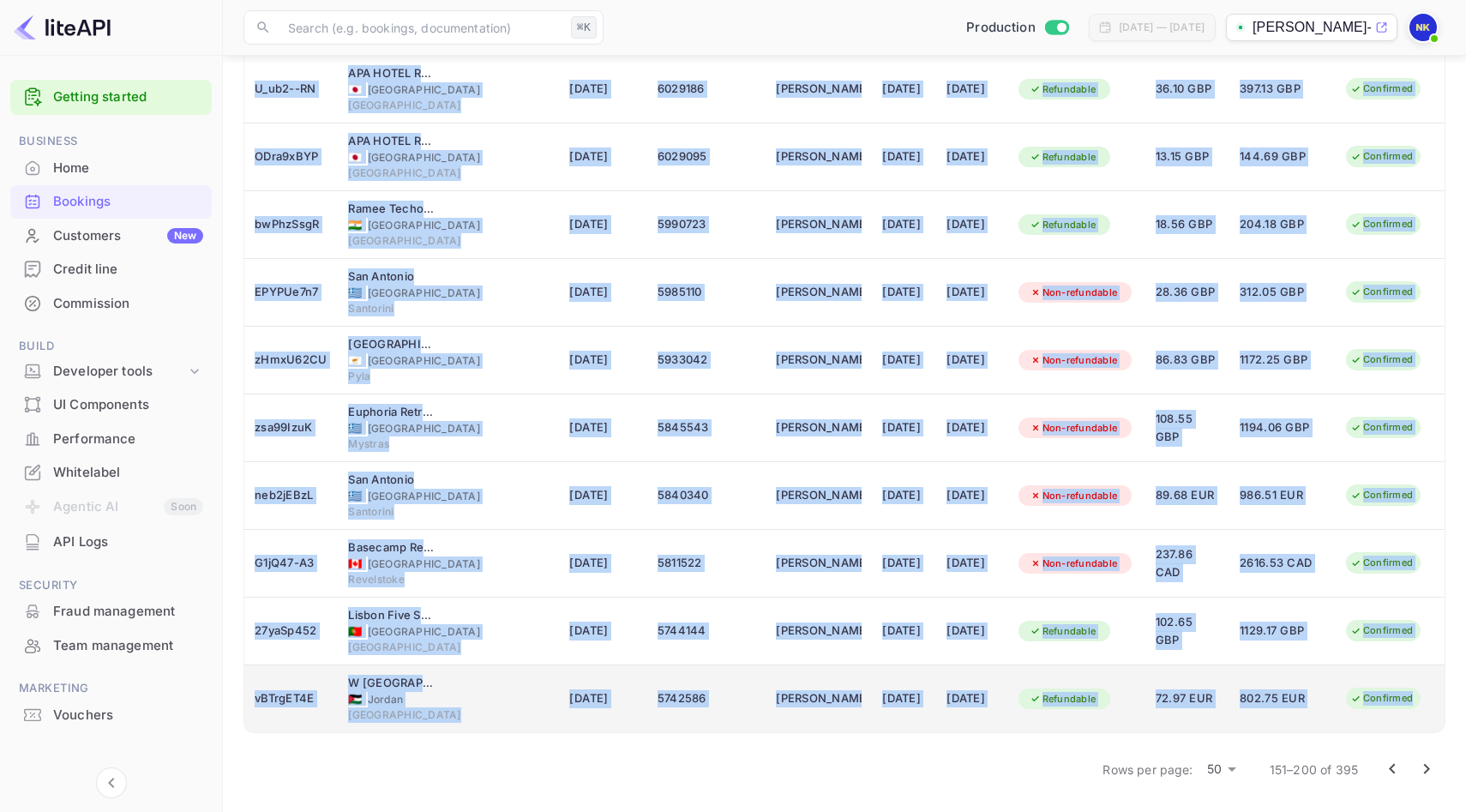
drag, startPoint x: 253, startPoint y: 289, endPoint x: 1412, endPoint y: 703, distance: 1230.7
copy tbody "l4i7Do6SI Ametconsec Adipiscin 🇹🇭 Elitsedd Eiusmod 31 Tem 8106 8801595 Inci Utl…"
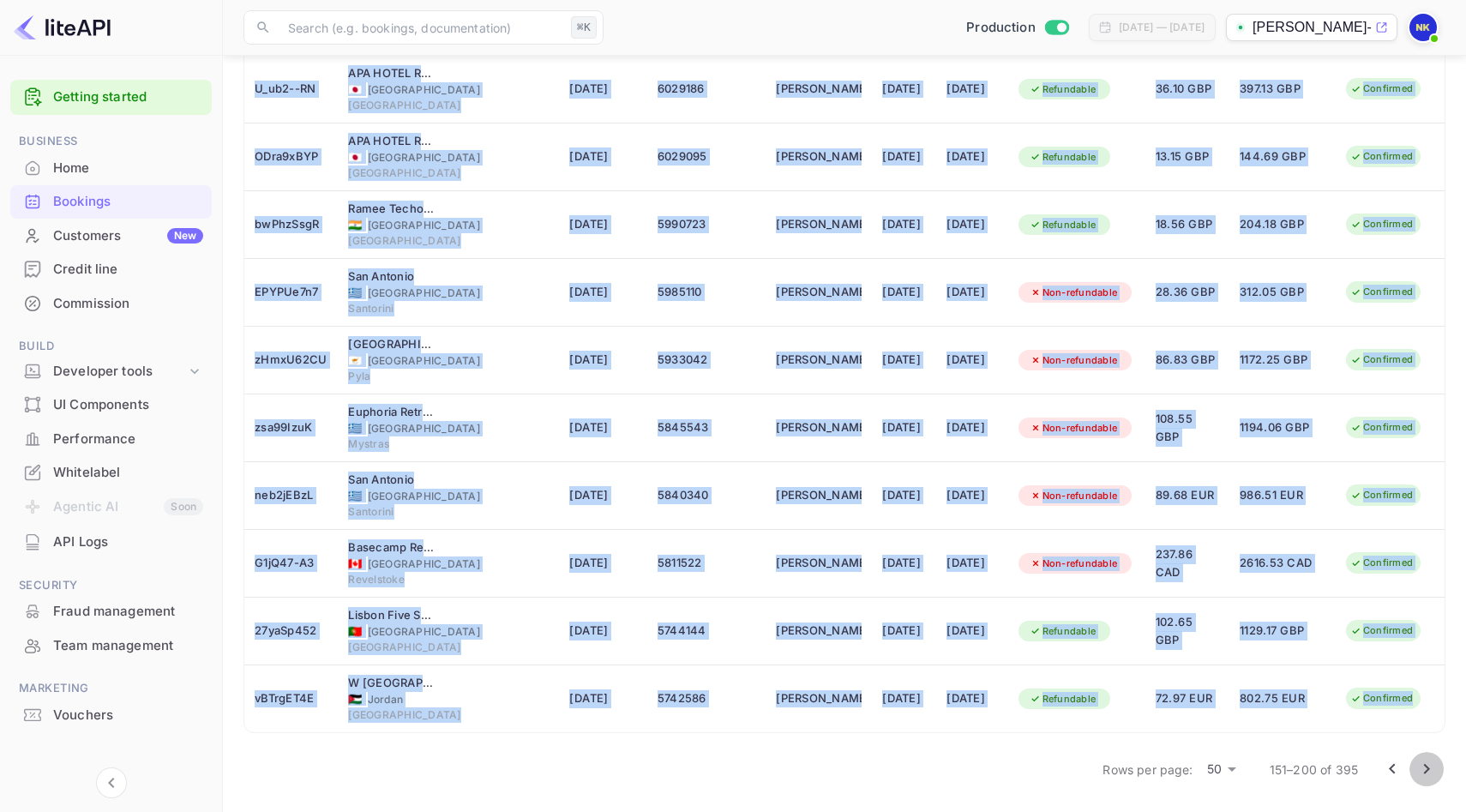
click at [1431, 766] on icon "Go to next page" at bounding box center [1427, 768] width 21 height 21
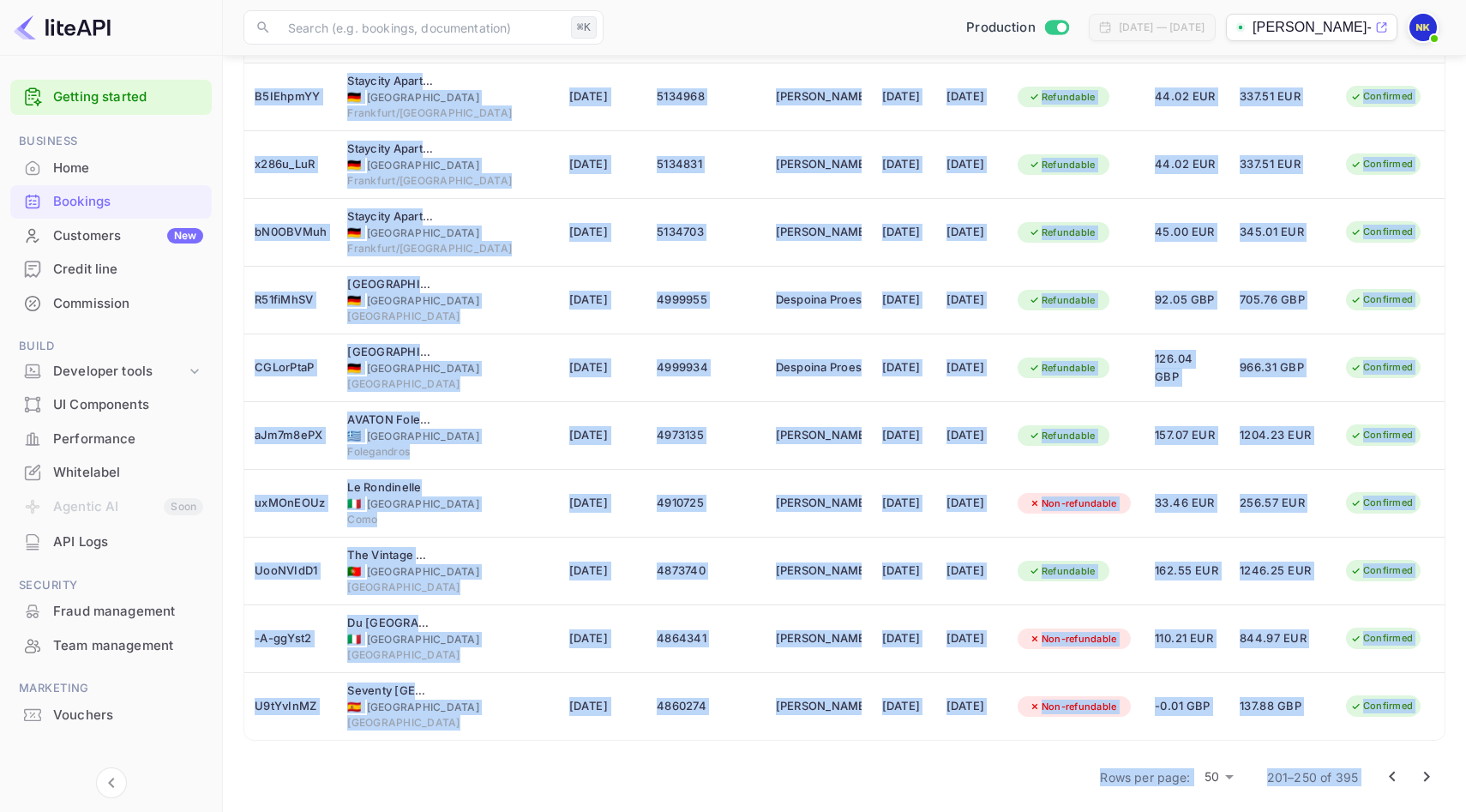
scroll to position [2856, 0]
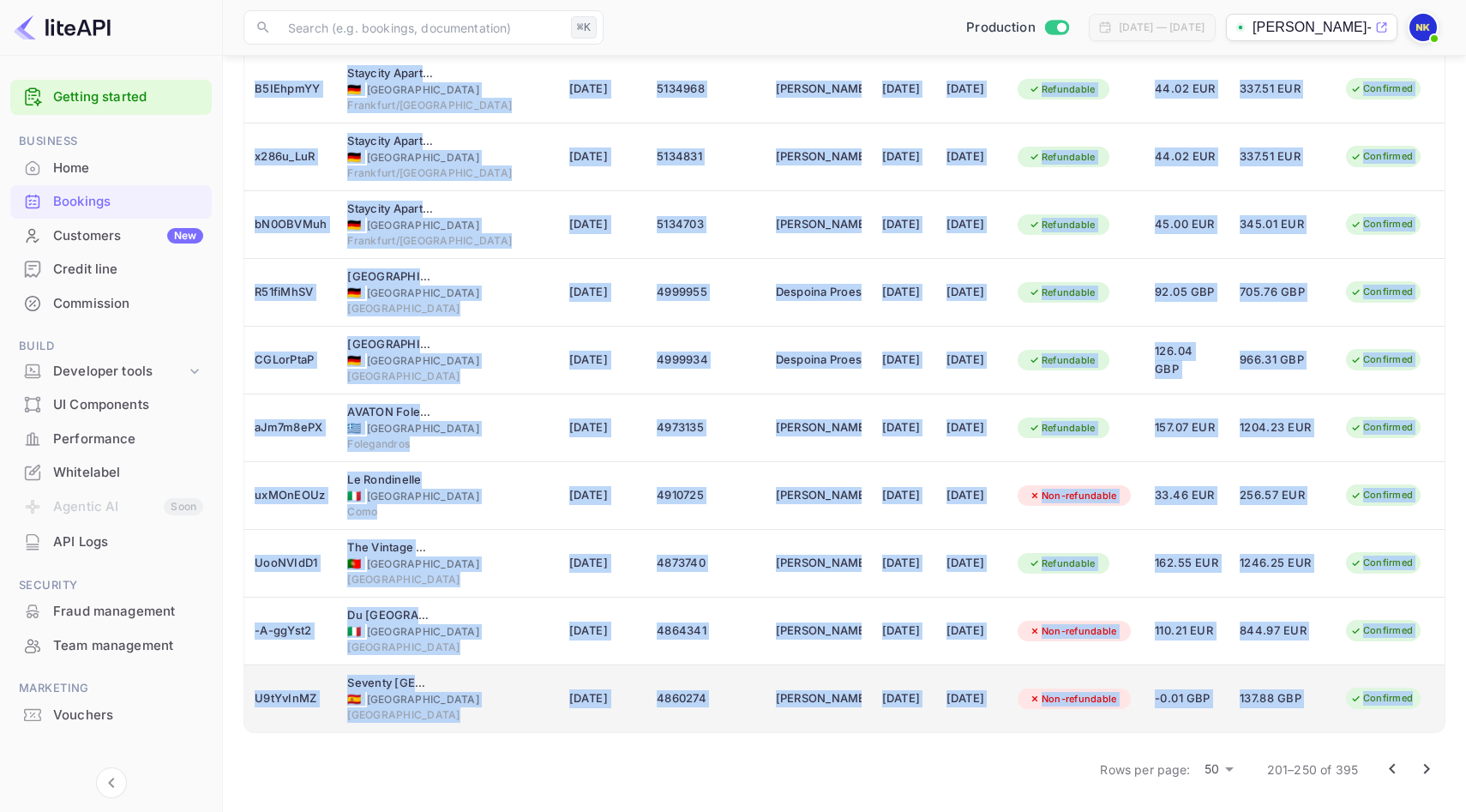
drag, startPoint x: 251, startPoint y: 291, endPoint x: 1410, endPoint y: 699, distance: 1228.7
copy tbody "_l5ipSumD Sitame Consec 🇬🇷 Adipis Elits 08 Doe 1084 9910080 TEMPOR INCIDIDU 89 …"
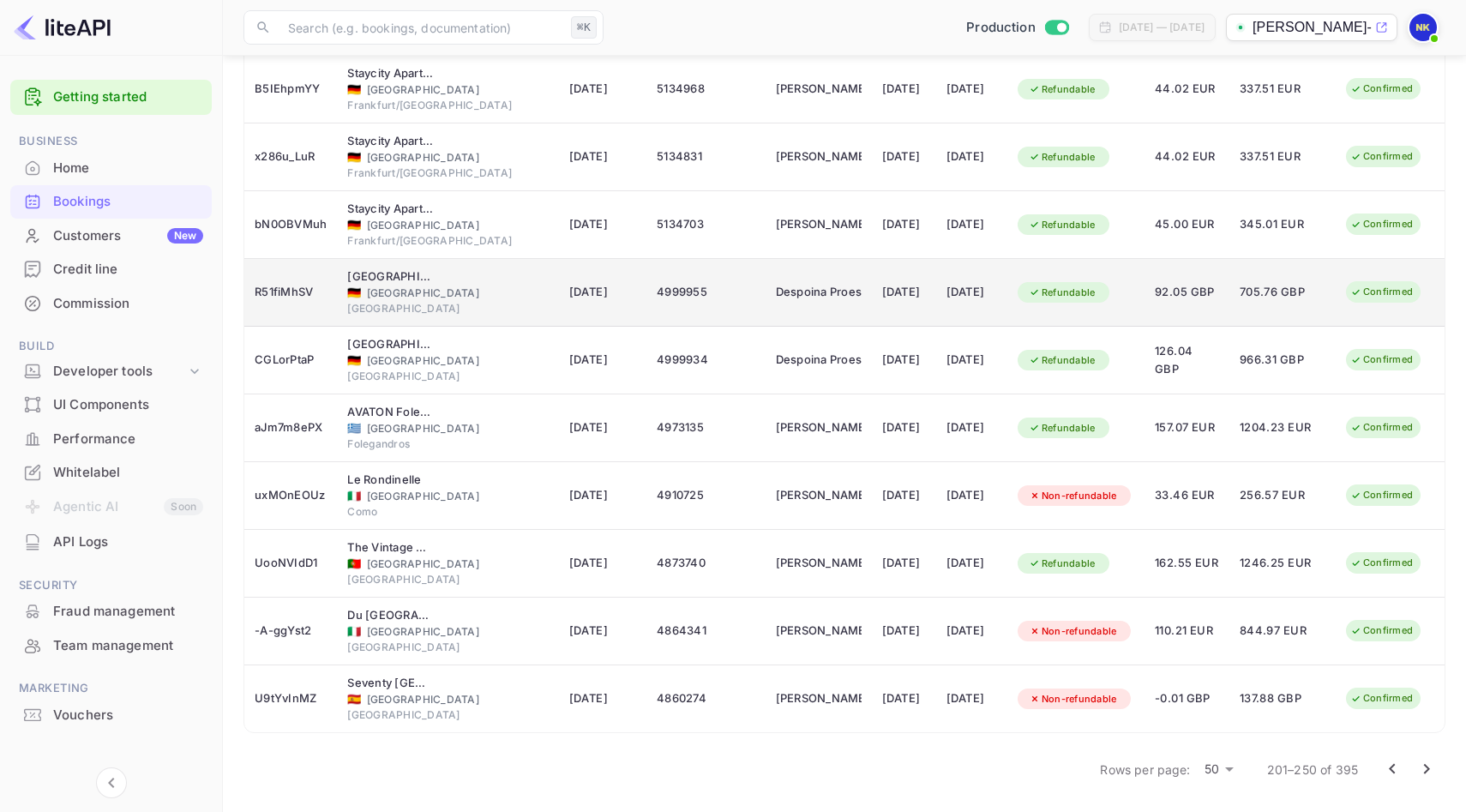
click at [493, 312] on td "[GEOGRAPHIC_DATA] [GEOGRAPHIC_DATA] 🇩🇪 [GEOGRAPHIC_DATA] [GEOGRAPHIC_DATA]" at bounding box center [447, 293] width 221 height 68
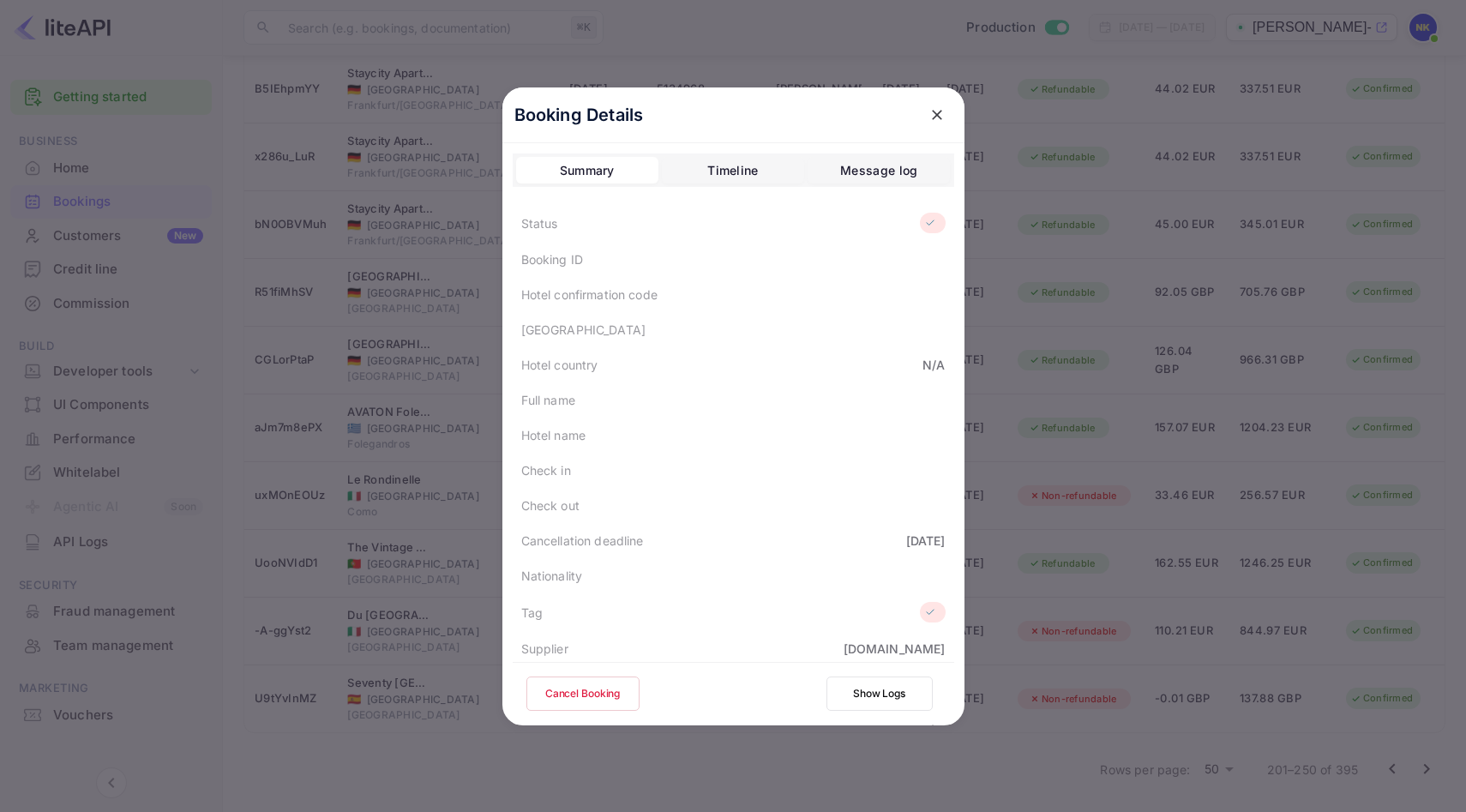
click at [947, 110] on button "close" at bounding box center [937, 115] width 30 height 30
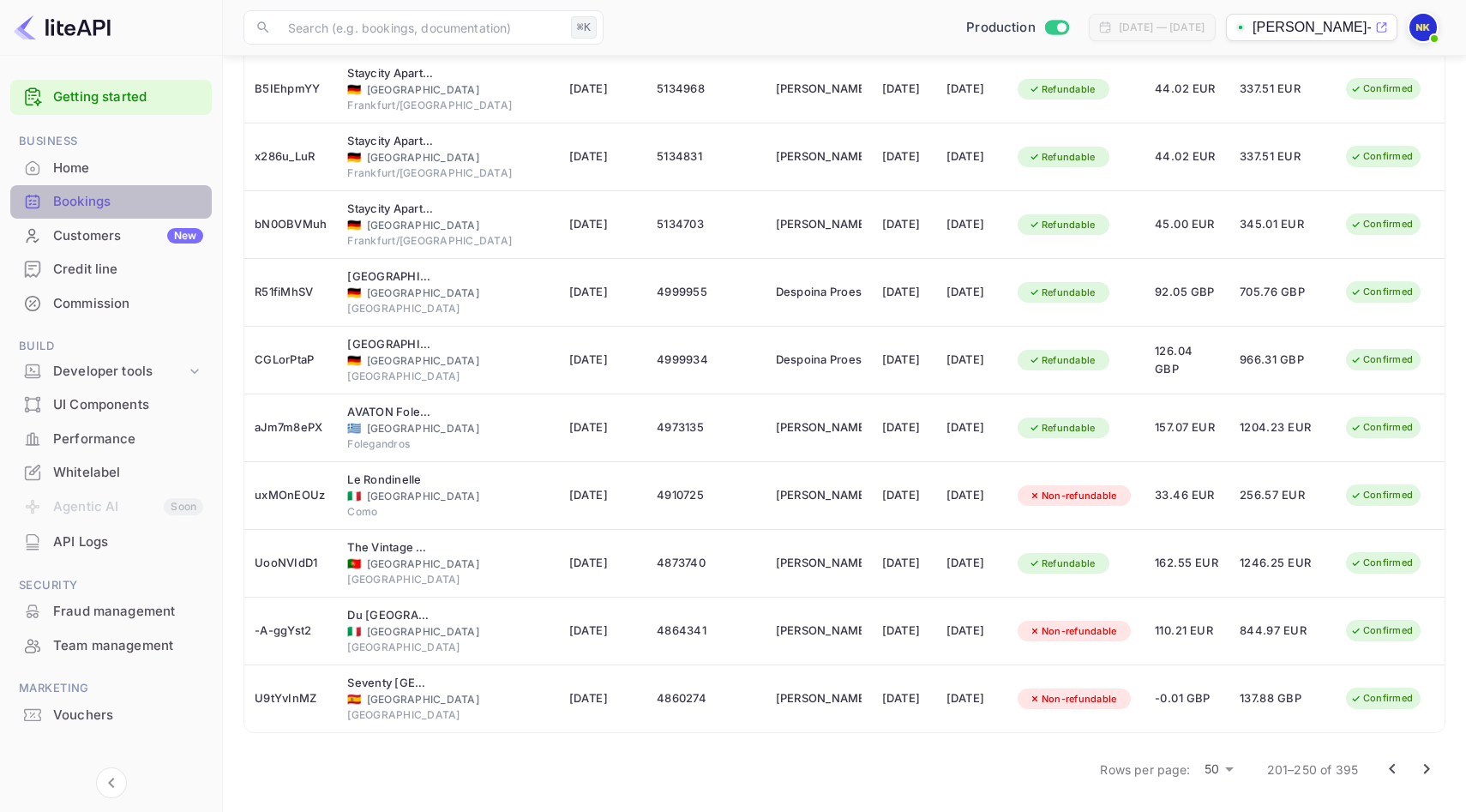
click at [87, 197] on div "Bookings" at bounding box center [128, 201] width 150 height 20
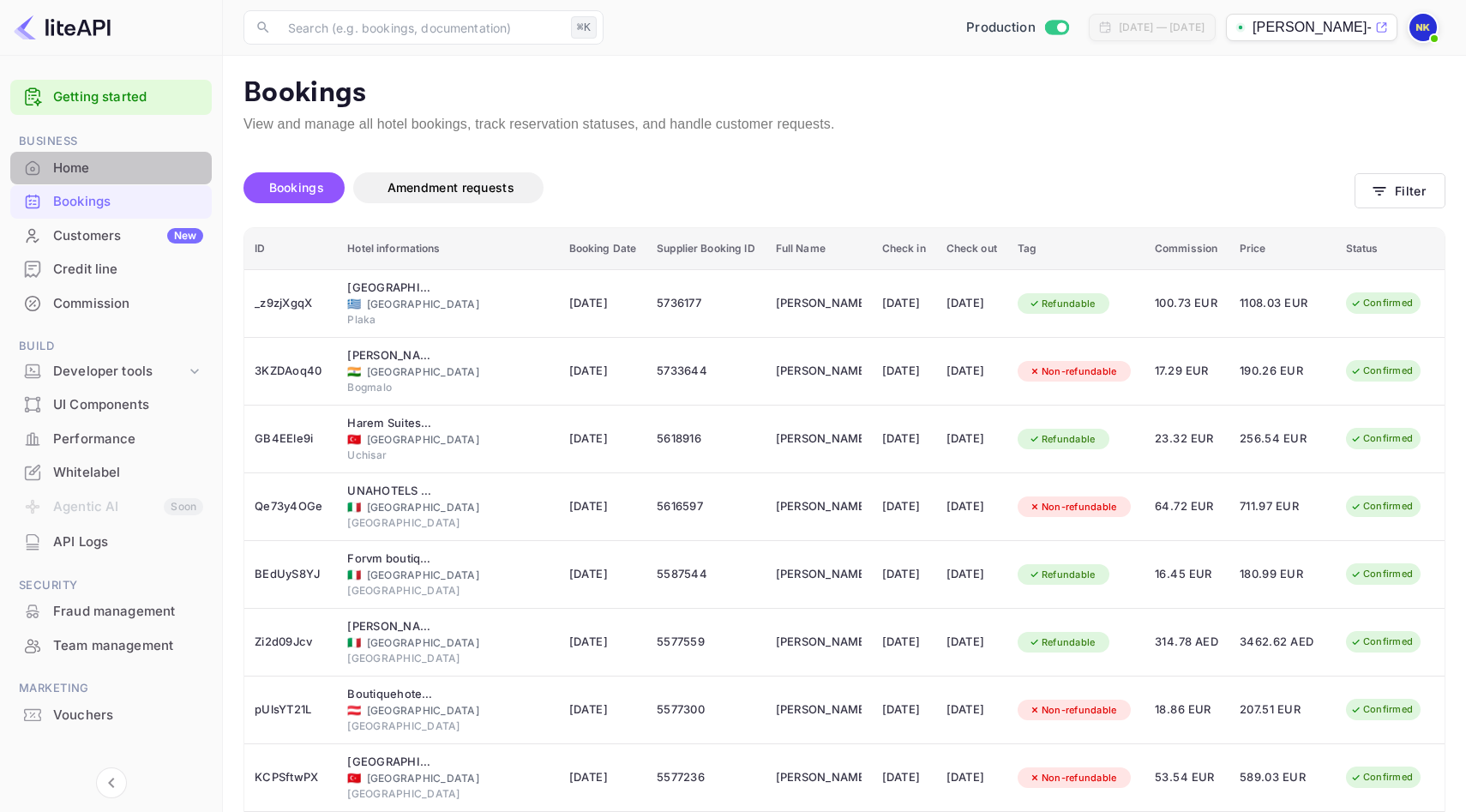
click at [113, 174] on div "Home" at bounding box center [128, 168] width 150 height 20
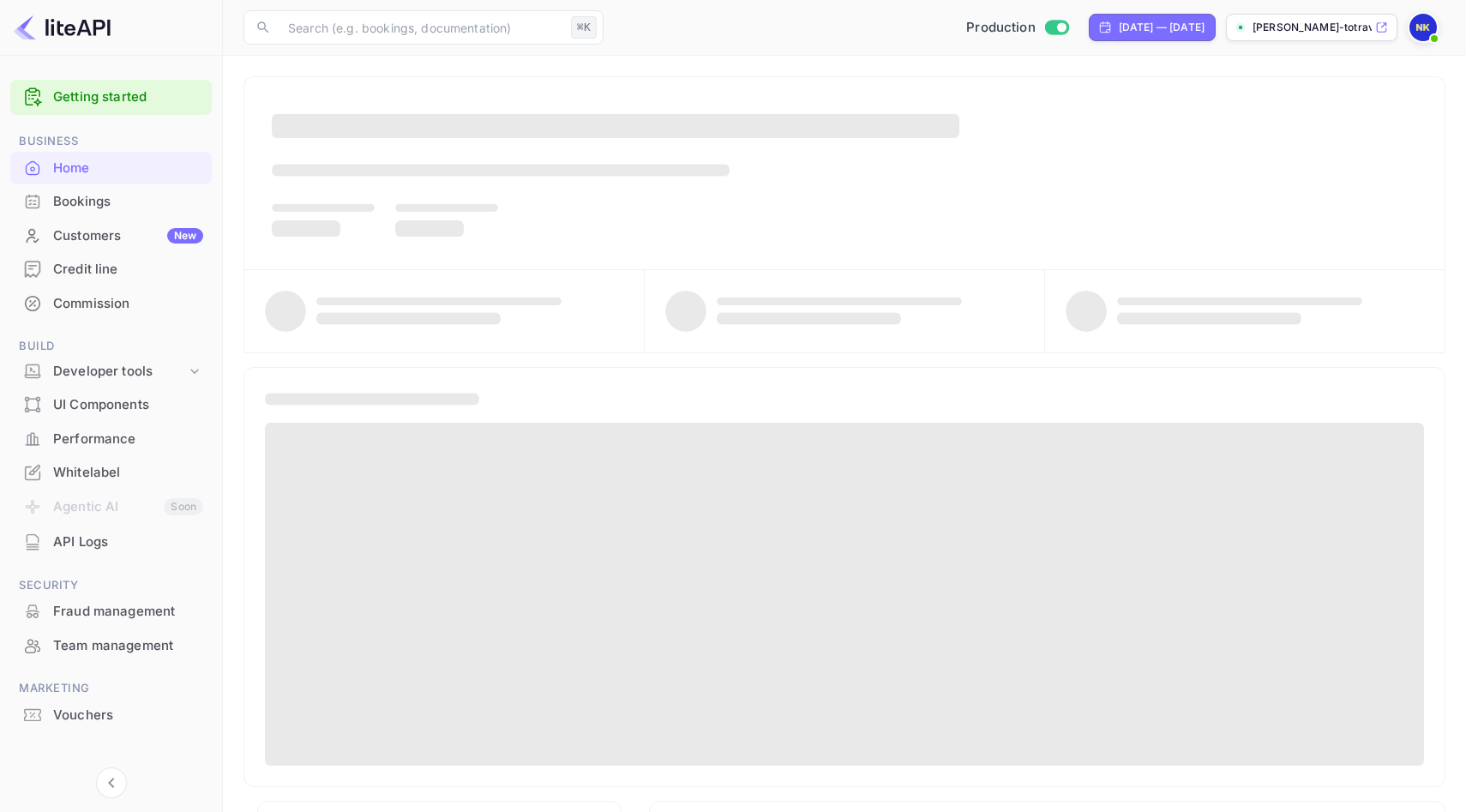
click at [112, 195] on div "Bookings" at bounding box center [128, 201] width 150 height 20
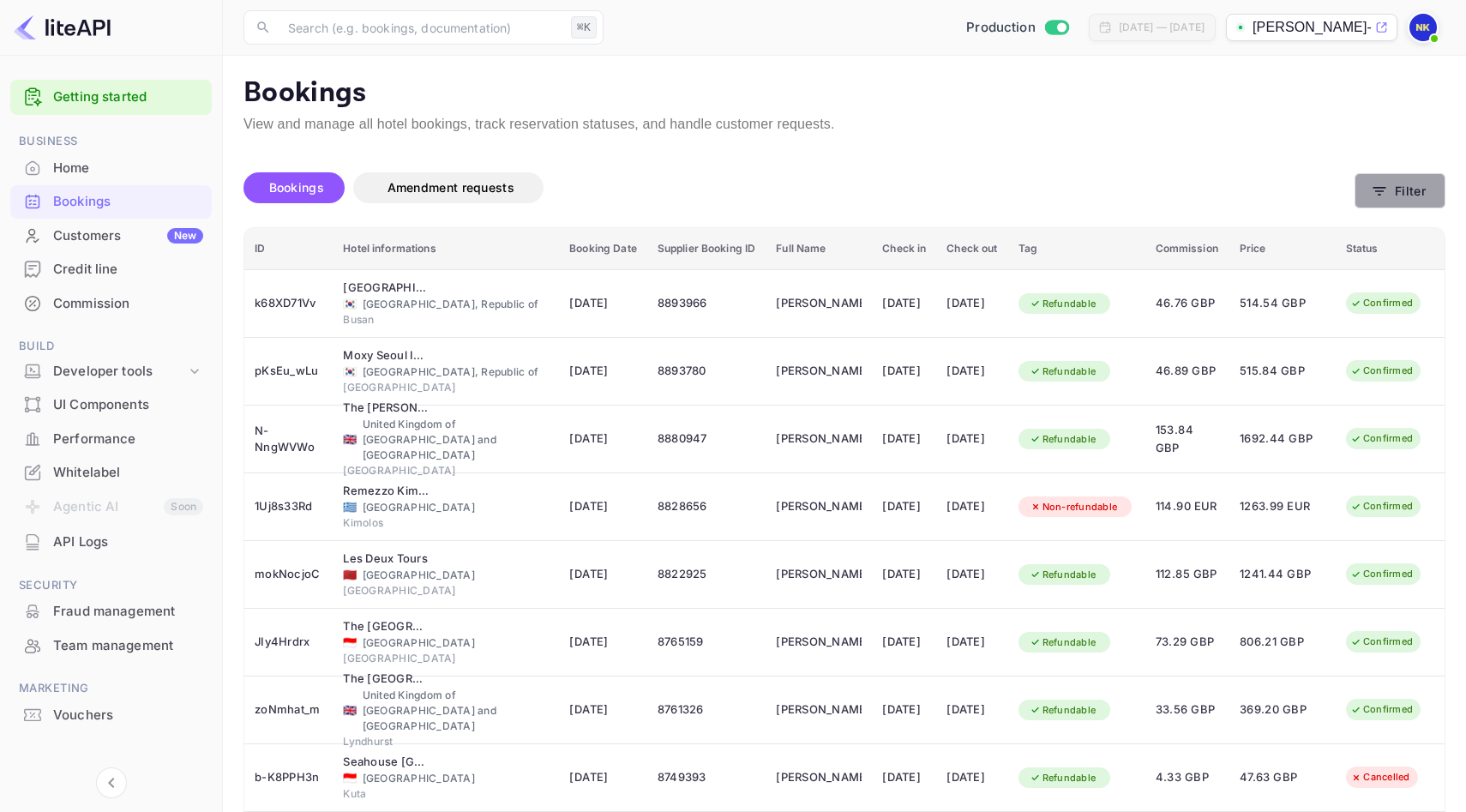
click at [1416, 185] on button "Filter" at bounding box center [1400, 190] width 90 height 35
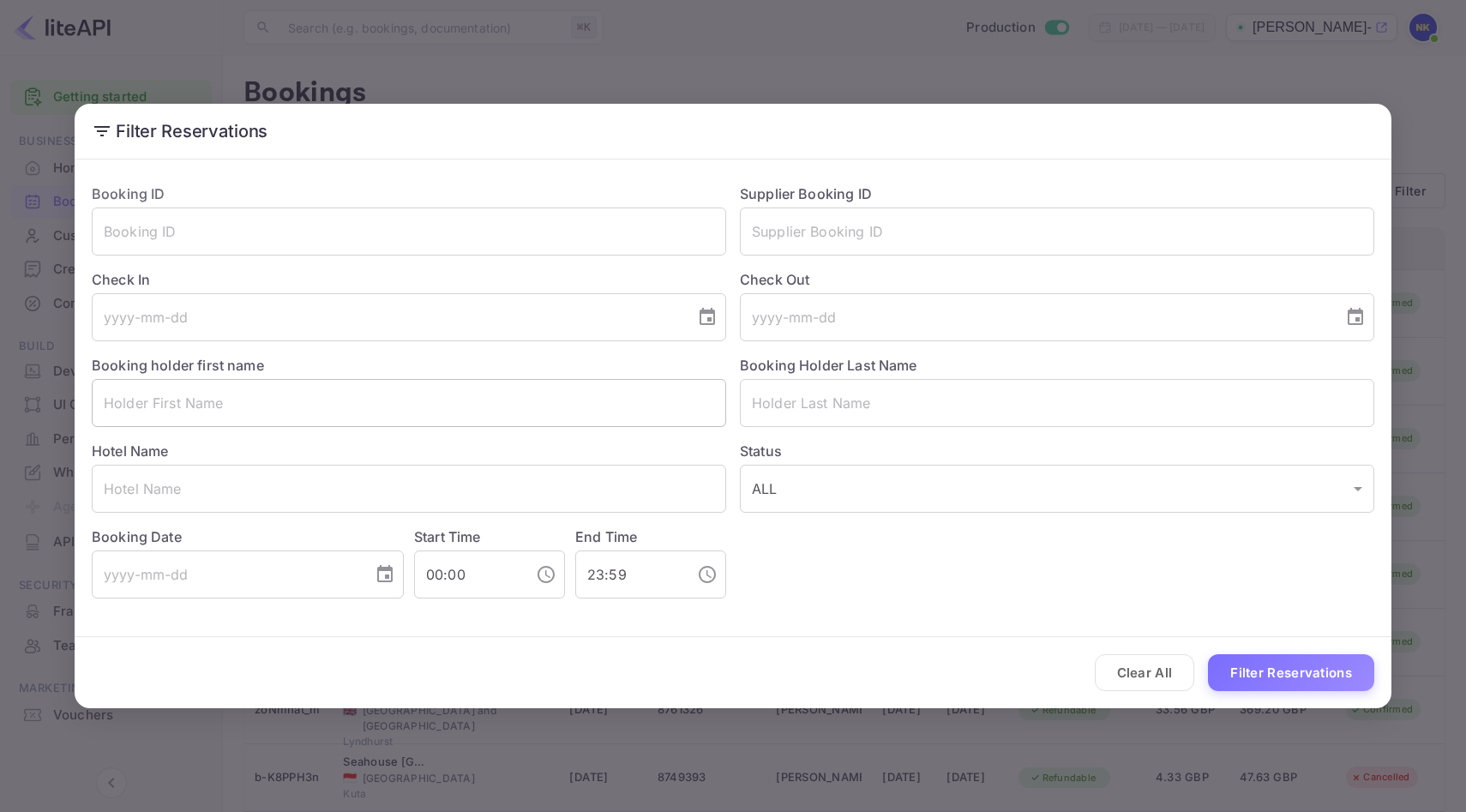
click at [253, 409] on input "text" at bounding box center [408, 403] width 635 height 48
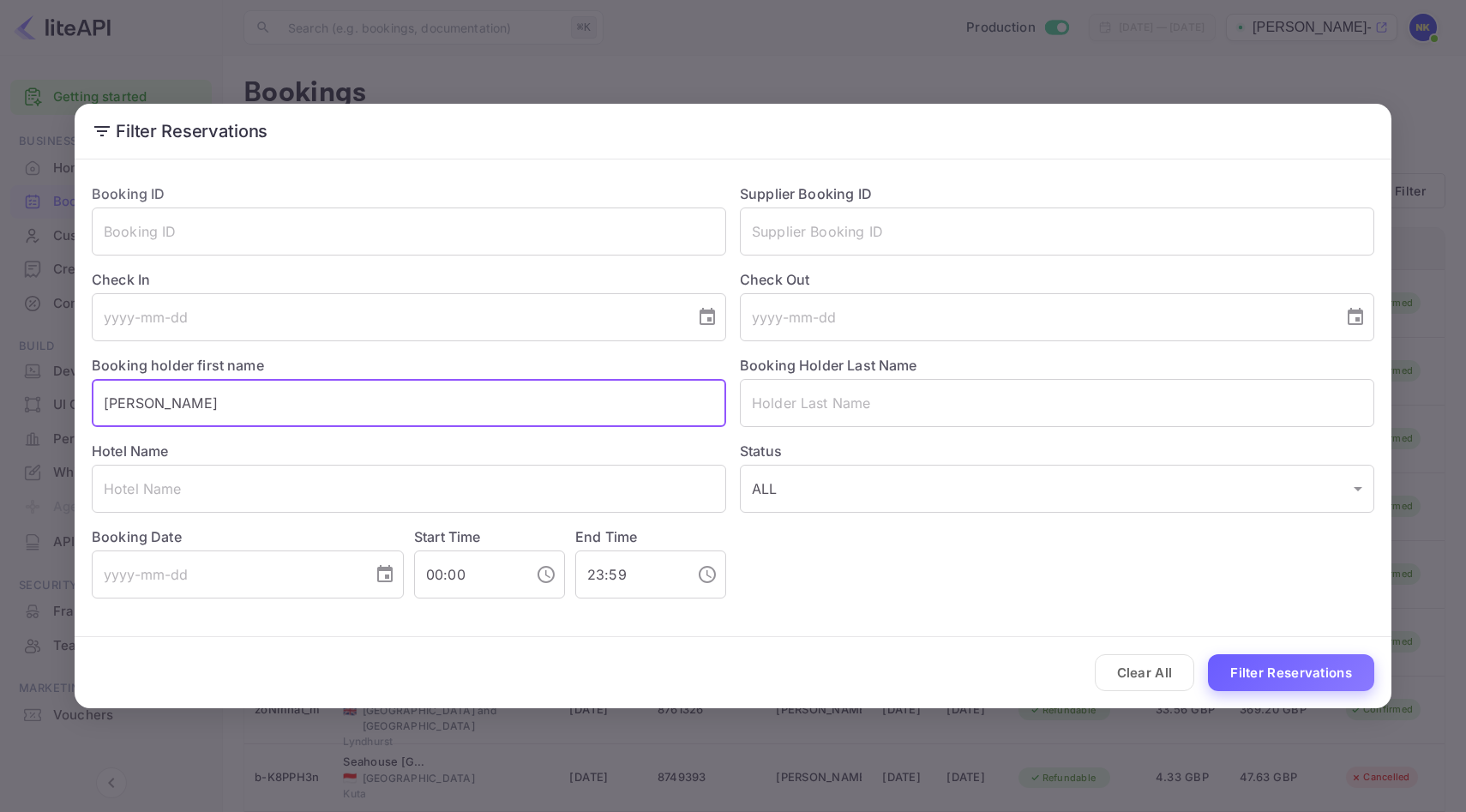
type input "[PERSON_NAME]"
click at [1254, 669] on button "Filter Reservations" at bounding box center [1291, 672] width 167 height 37
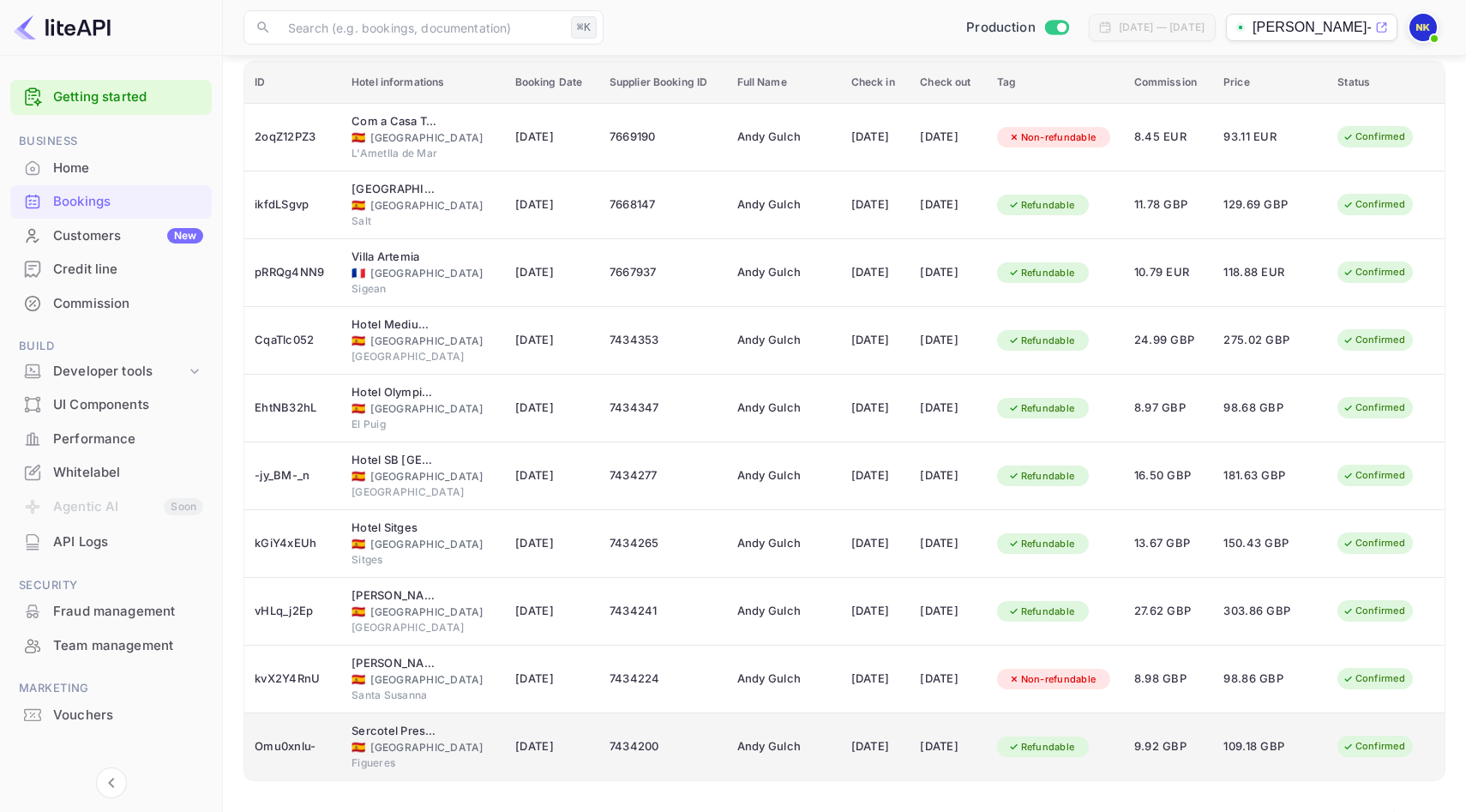
scroll to position [214, 0]
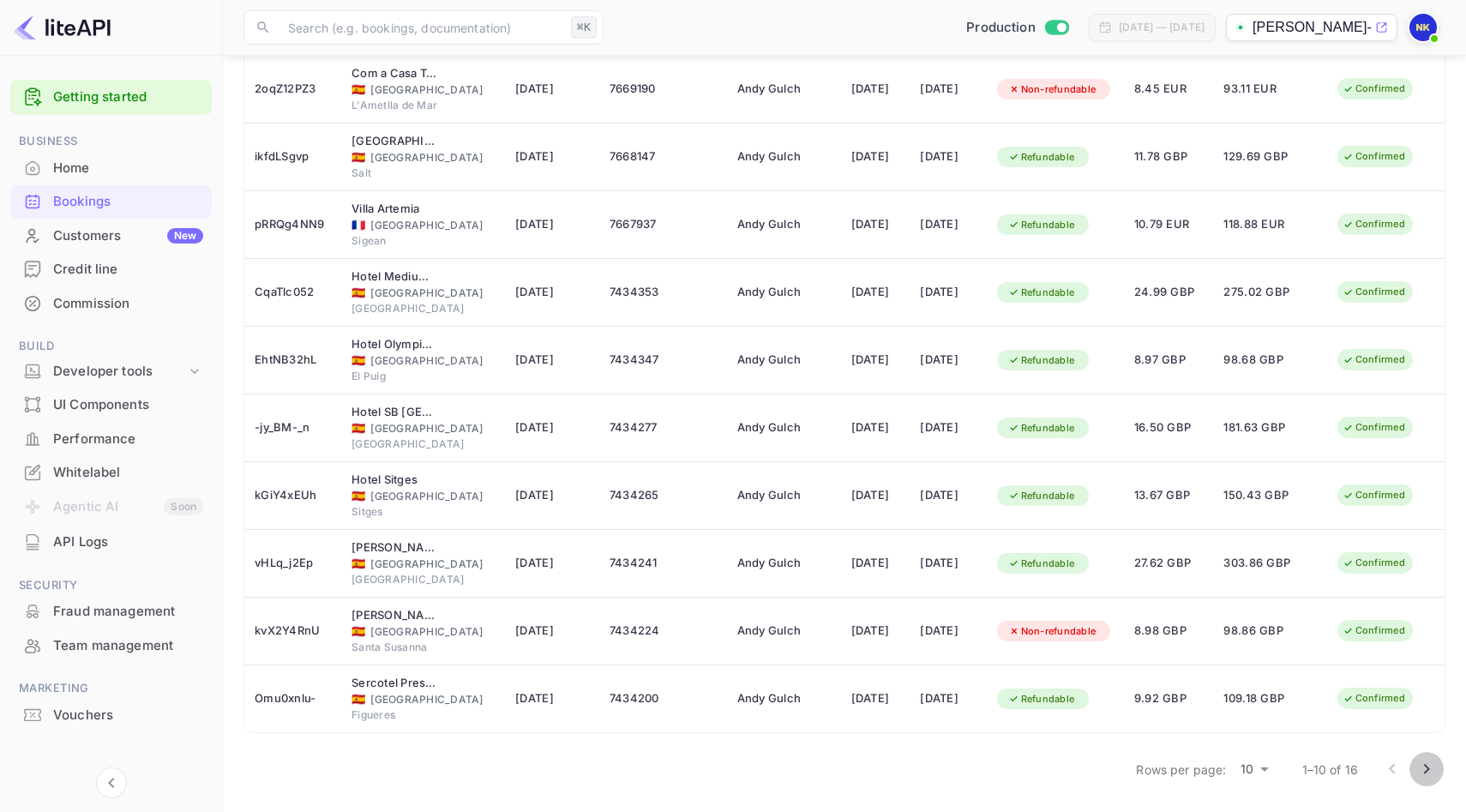
click at [1416, 765] on button "Go to next page" at bounding box center [1427, 769] width 34 height 34
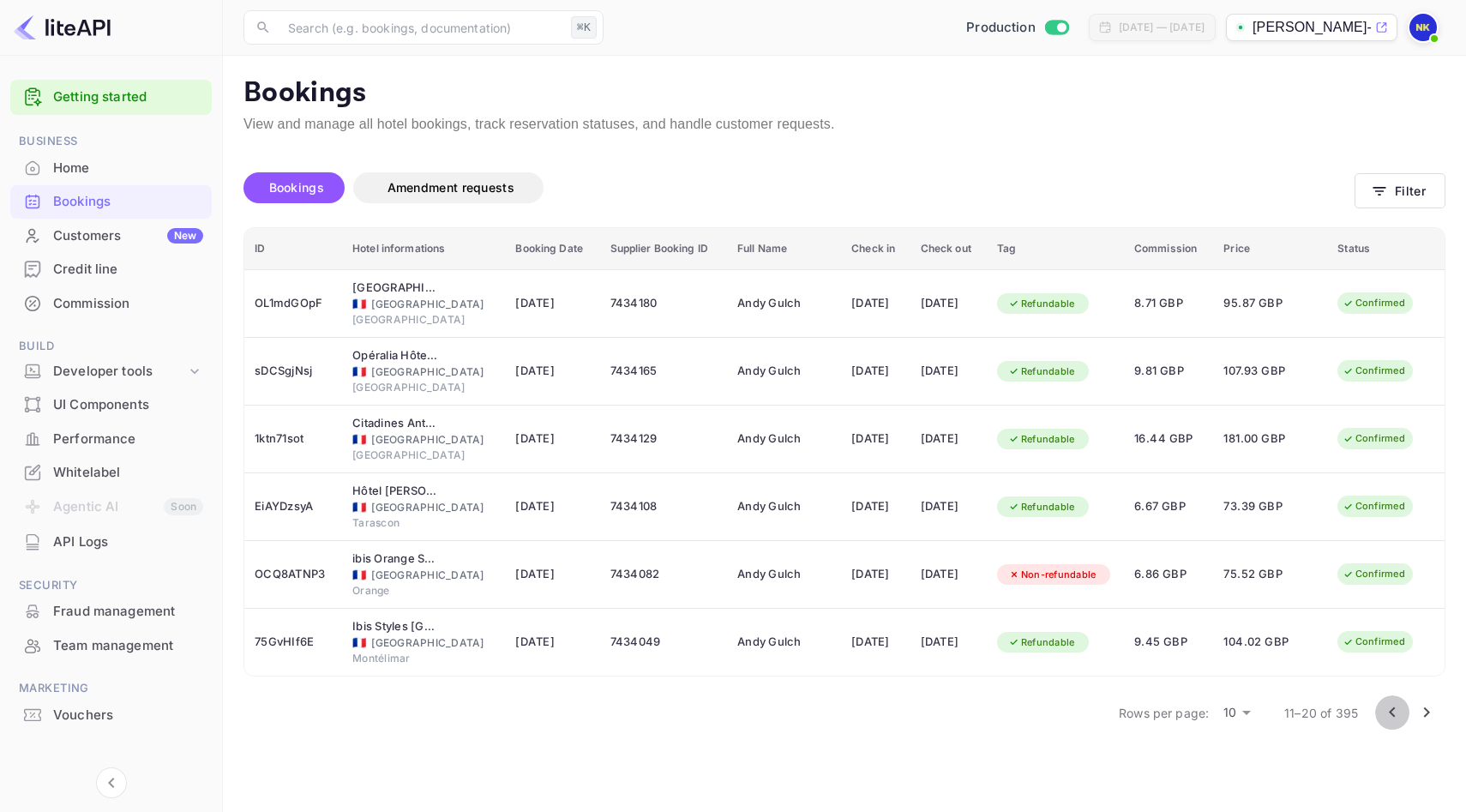
click at [1383, 713] on icon "Go to previous page" at bounding box center [1393, 712] width 21 height 21
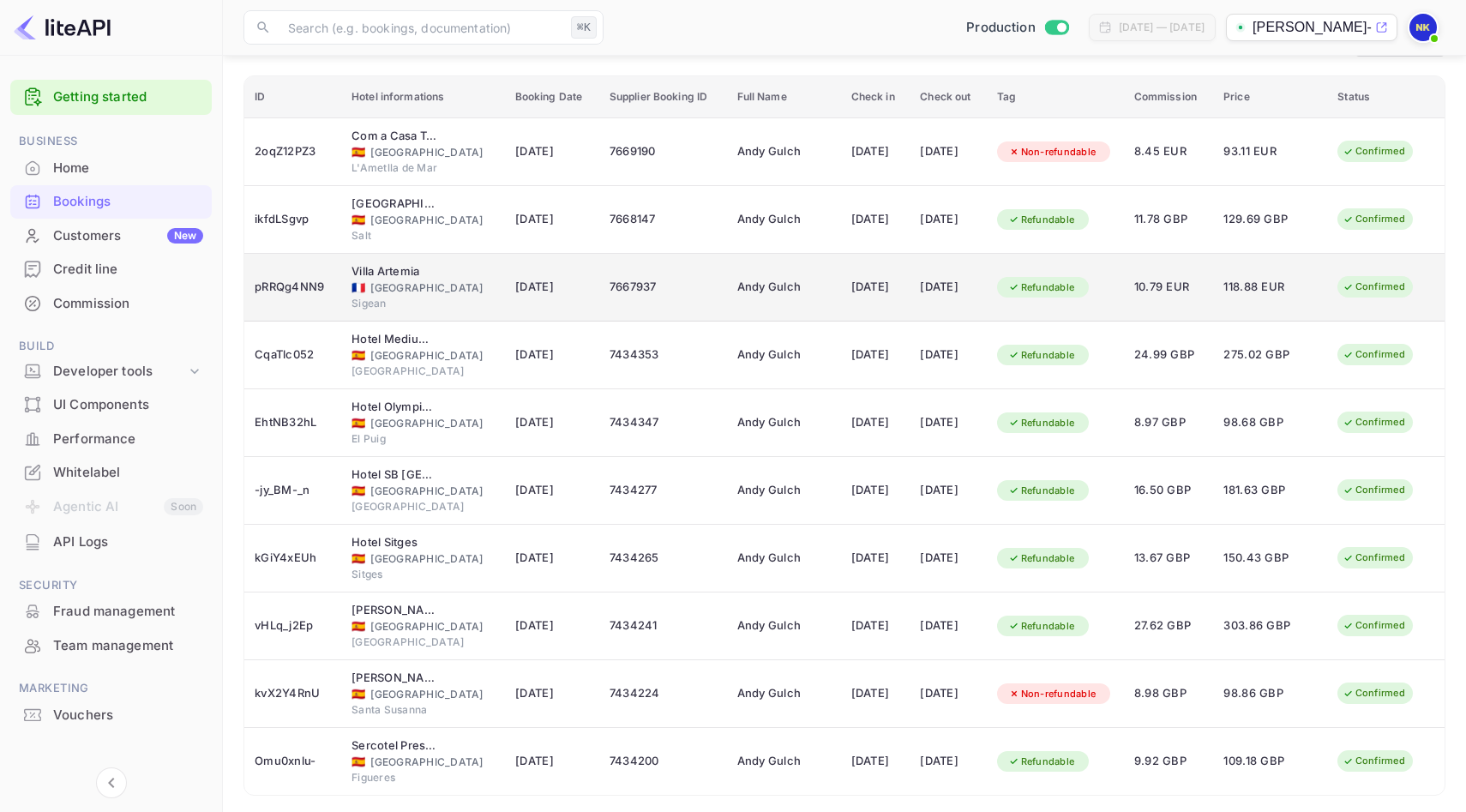
scroll to position [214, 0]
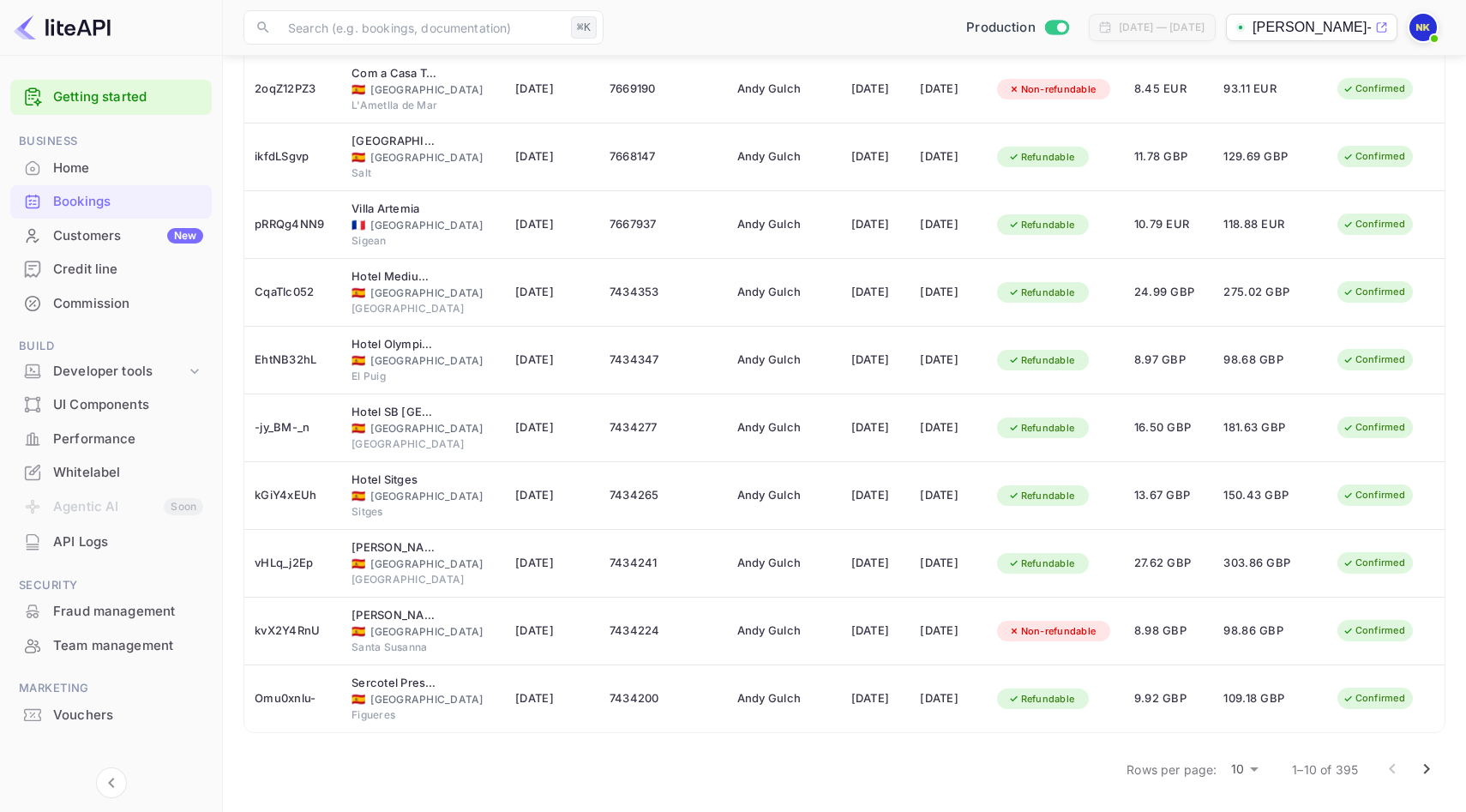
click at [1434, 766] on icon "Go to next page" at bounding box center [1427, 768] width 21 height 21
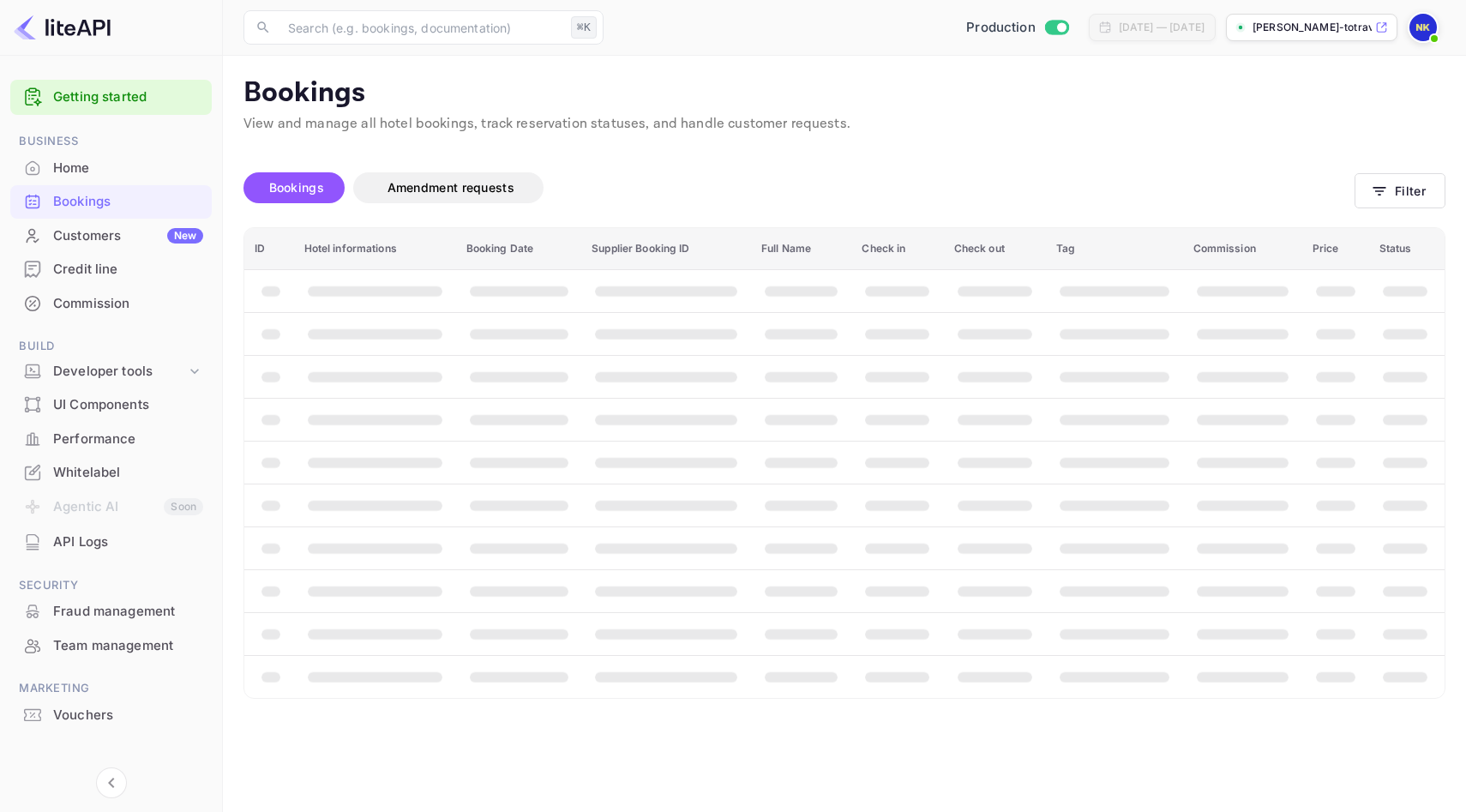
scroll to position [0, 0]
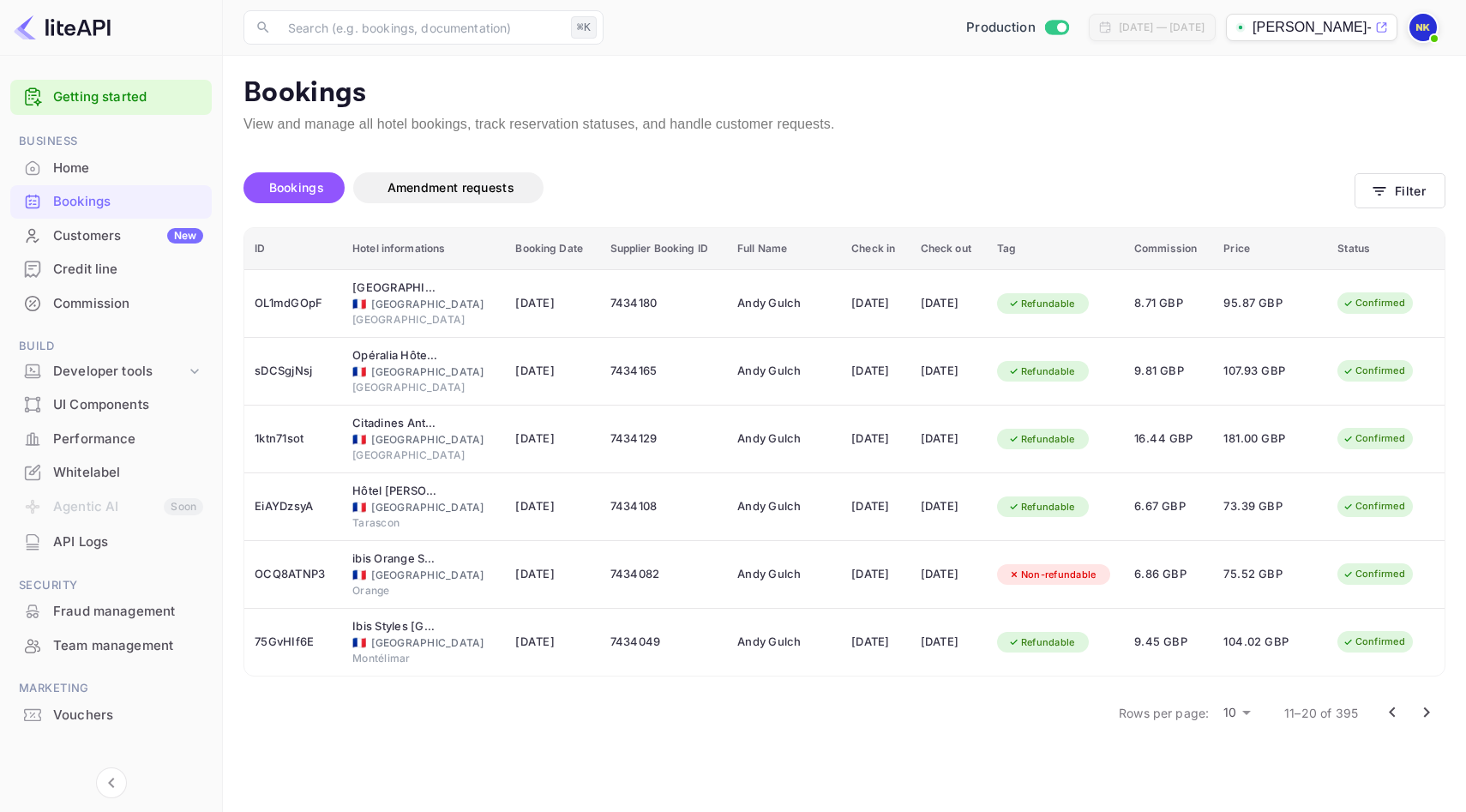
click at [1392, 709] on icon "Go to previous page" at bounding box center [1392, 712] width 6 height 10
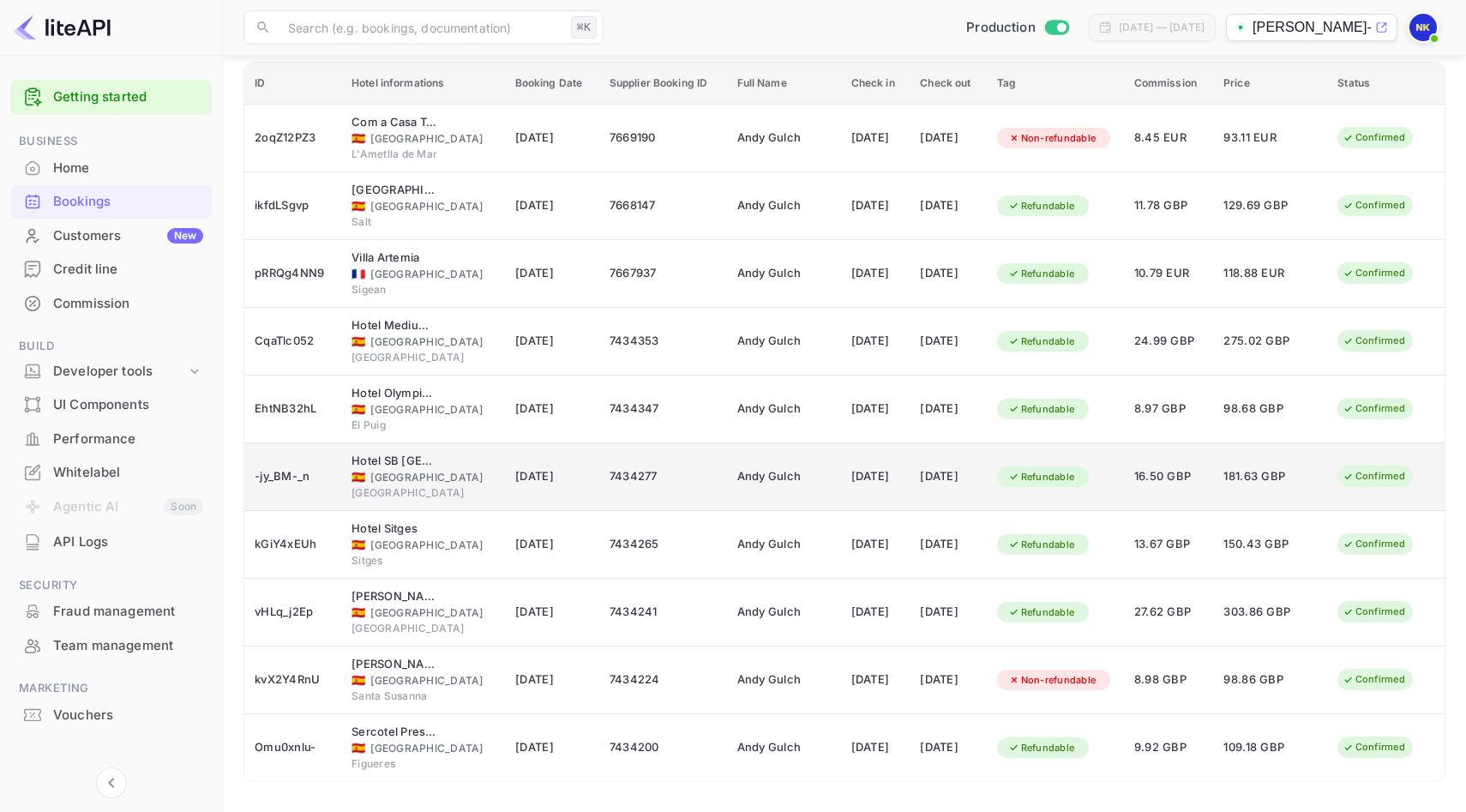
scroll to position [214, 0]
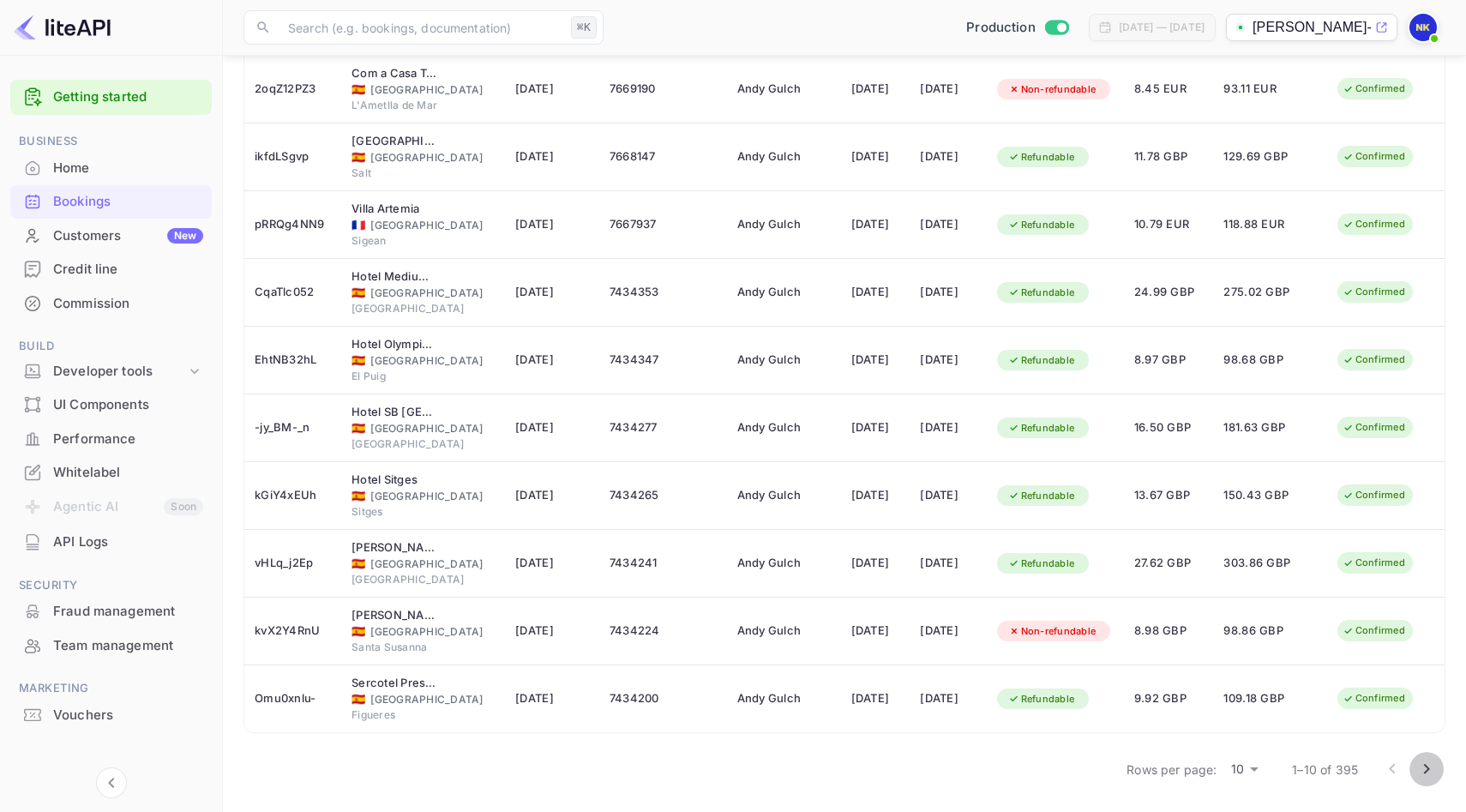
click at [1428, 766] on icon "Go to next page" at bounding box center [1427, 768] width 21 height 21
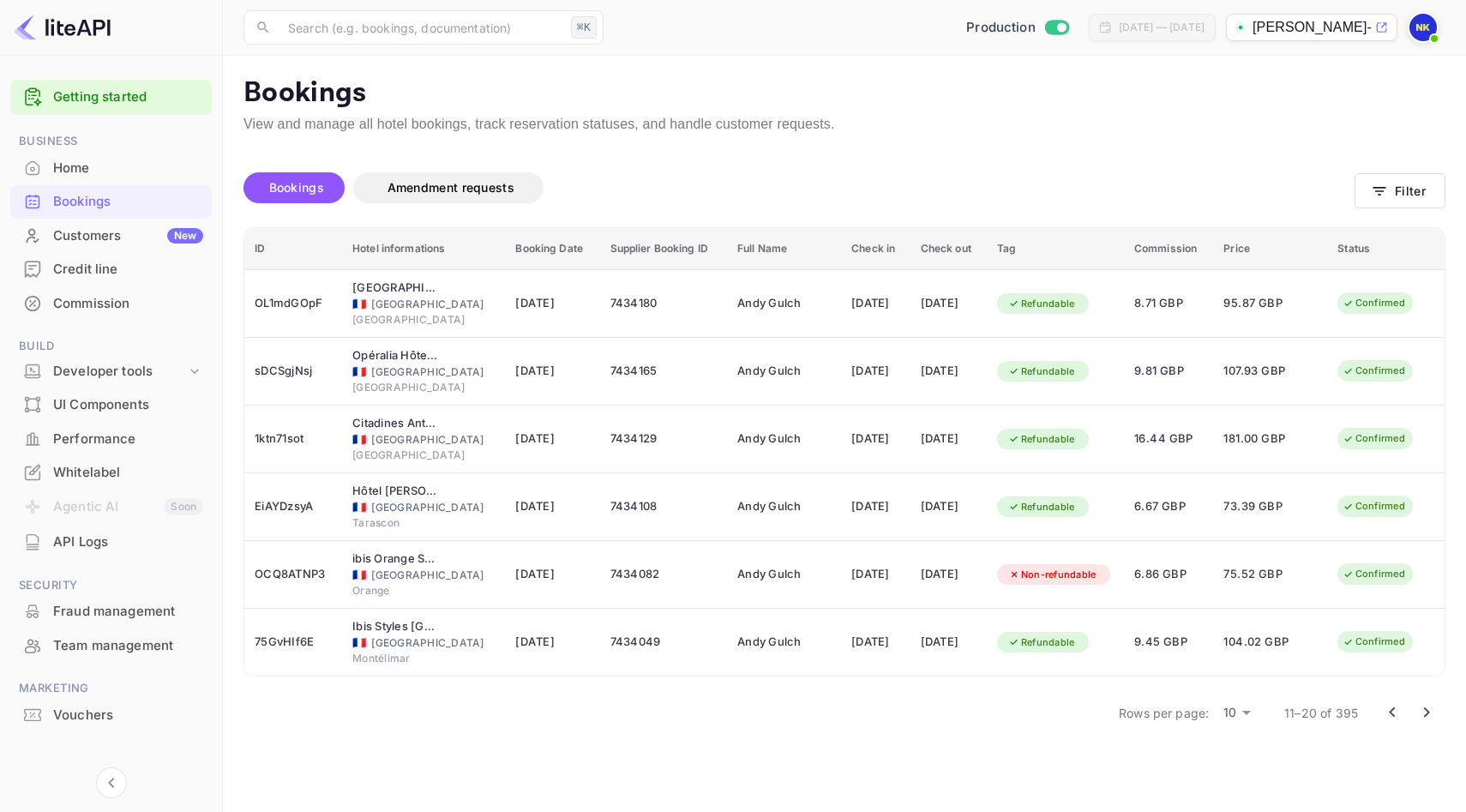
click at [1389, 712] on icon "Go to previous page" at bounding box center [1392, 712] width 6 height 10
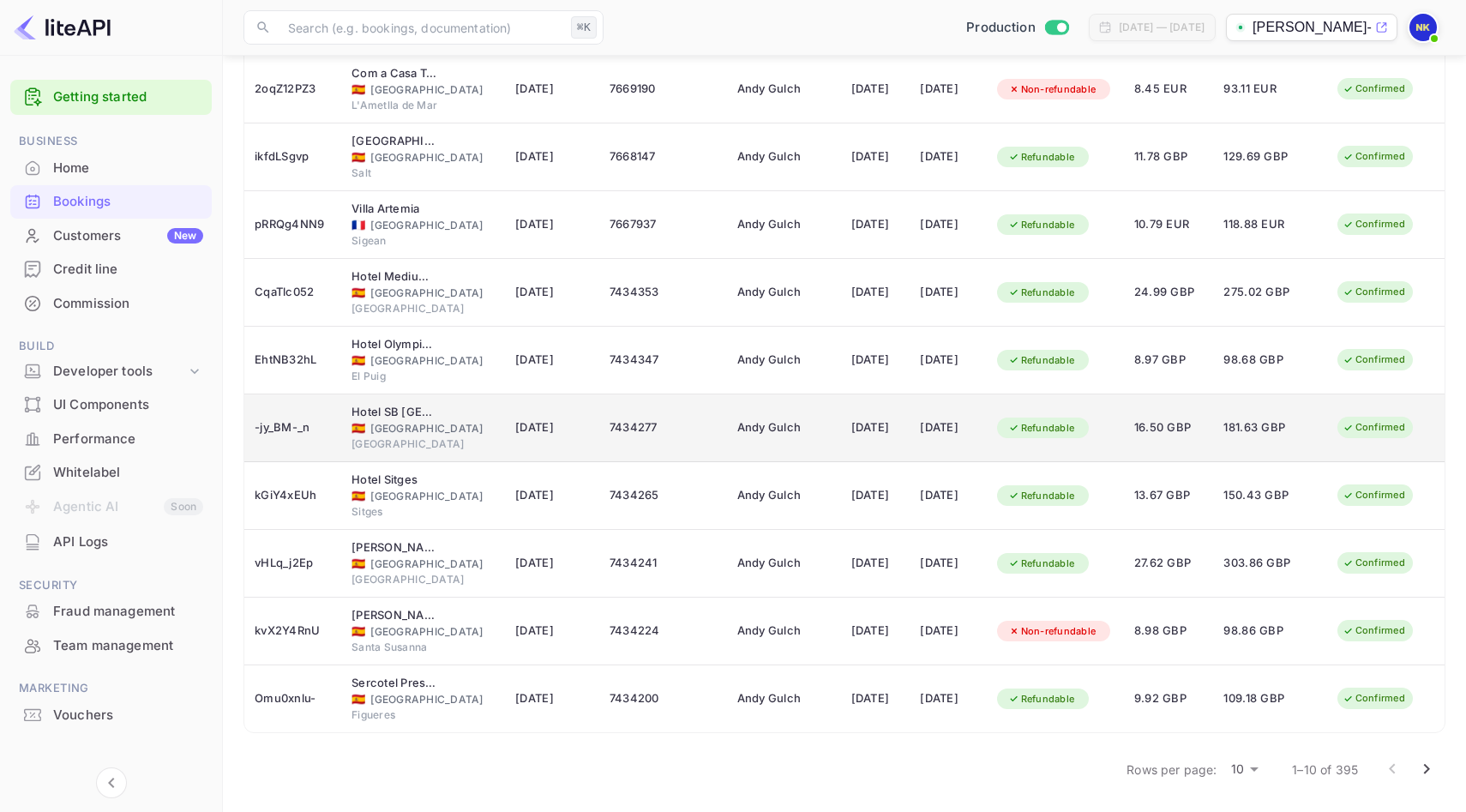
scroll to position [175, 0]
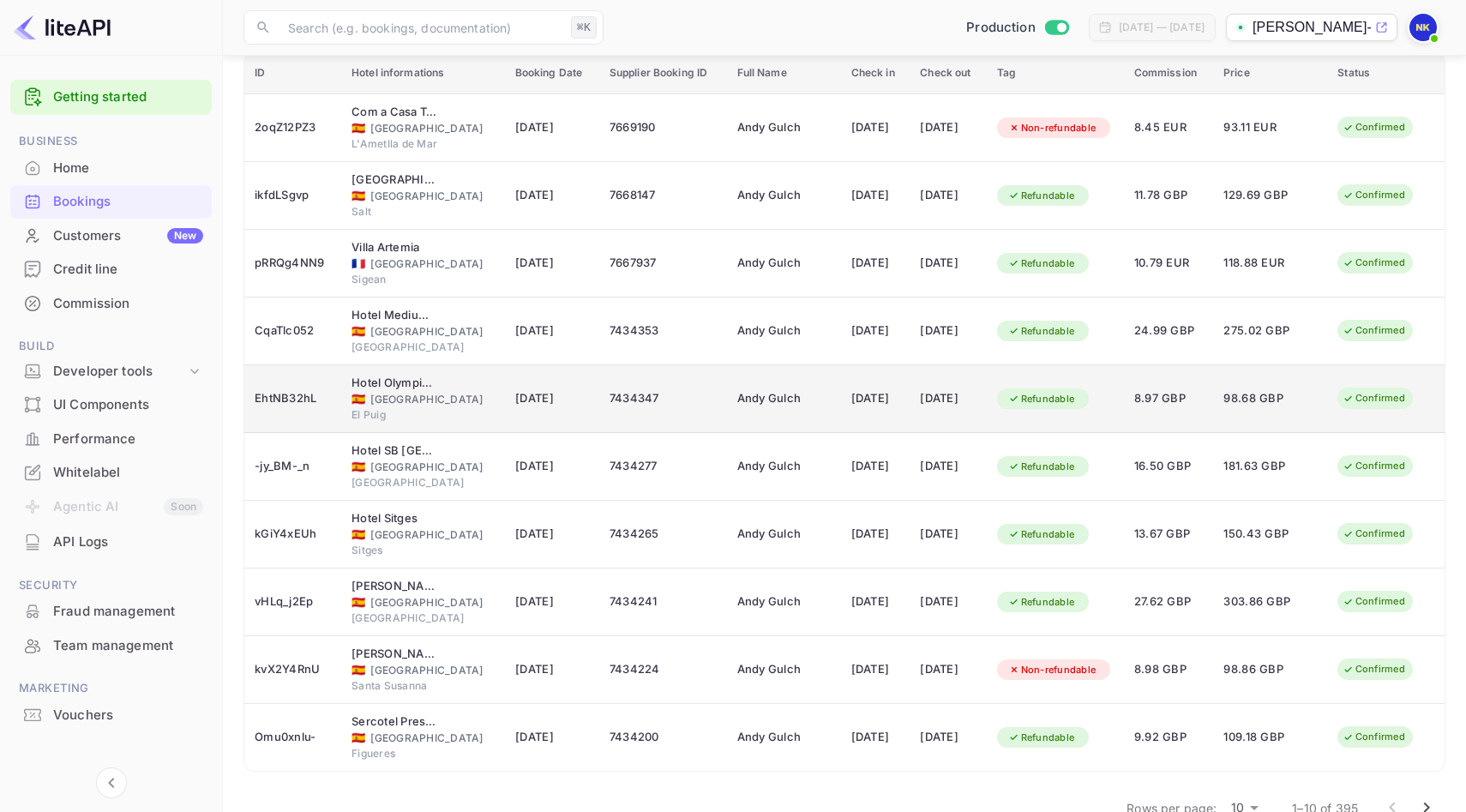
click at [406, 397] on div "🇪🇸 [GEOGRAPHIC_DATA]" at bounding box center [424, 399] width 143 height 15
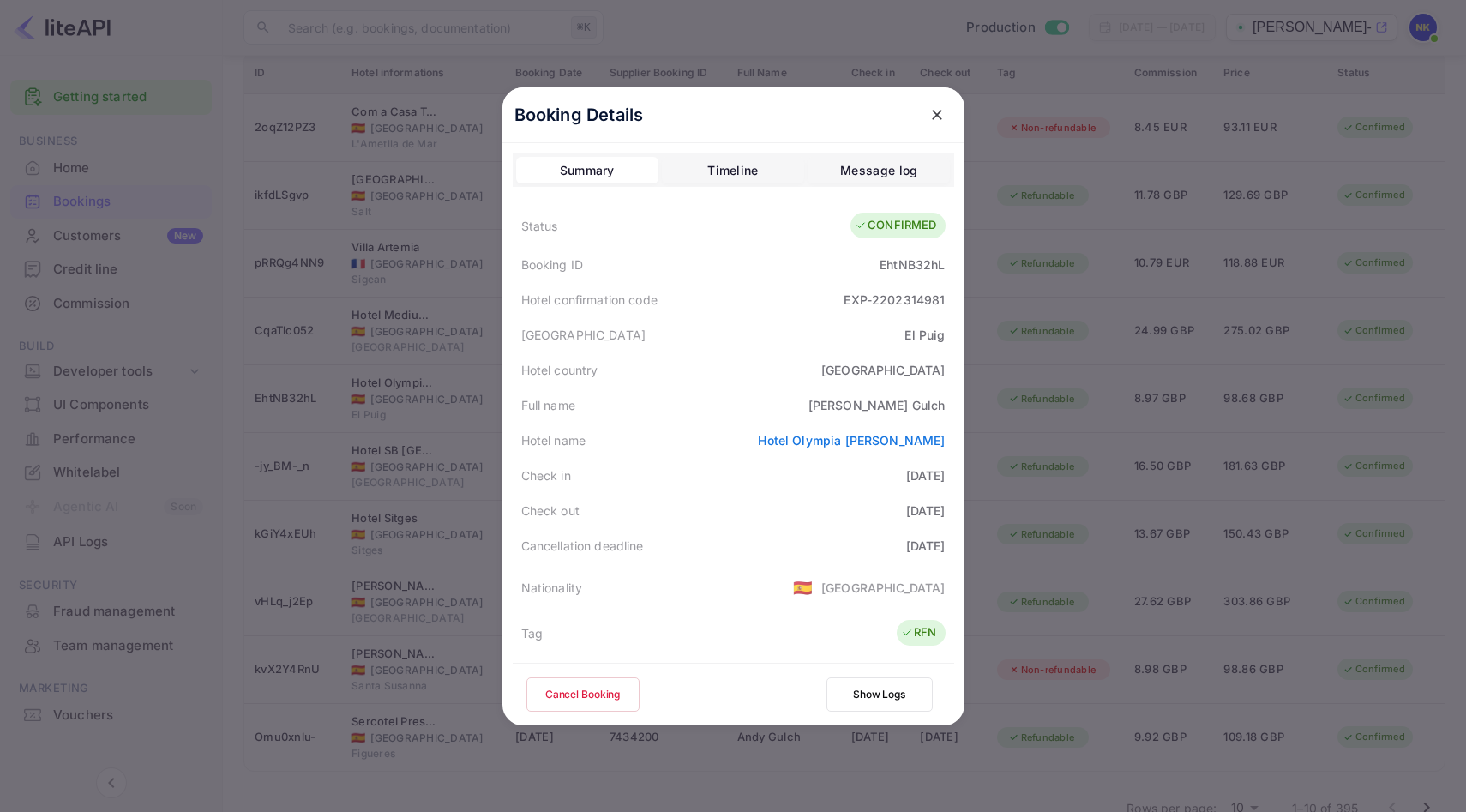
scroll to position [380, 0]
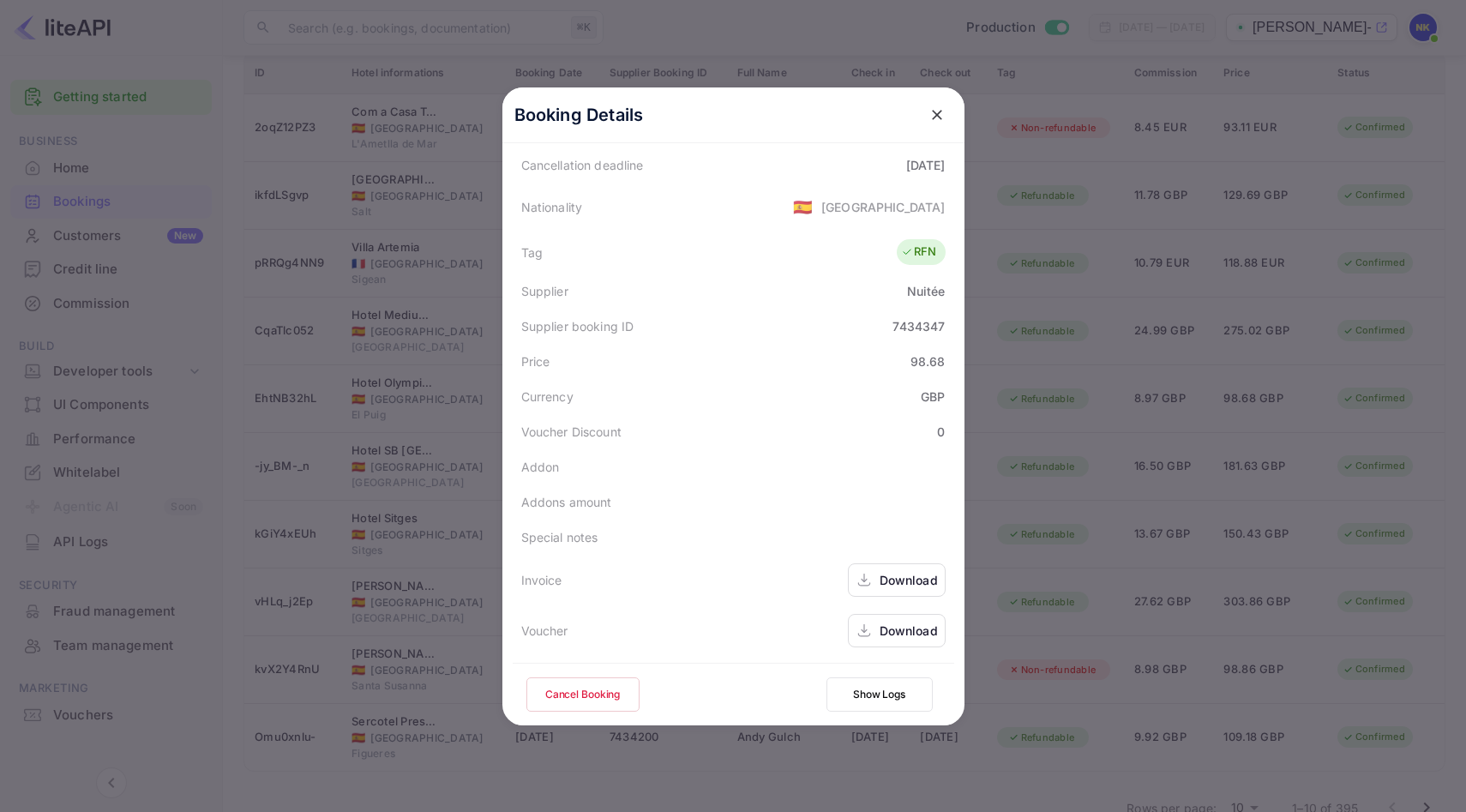
click at [901, 625] on div "Download" at bounding box center [908, 630] width 58 height 18
click at [935, 115] on icon "close" at bounding box center [937, 115] width 10 height 10
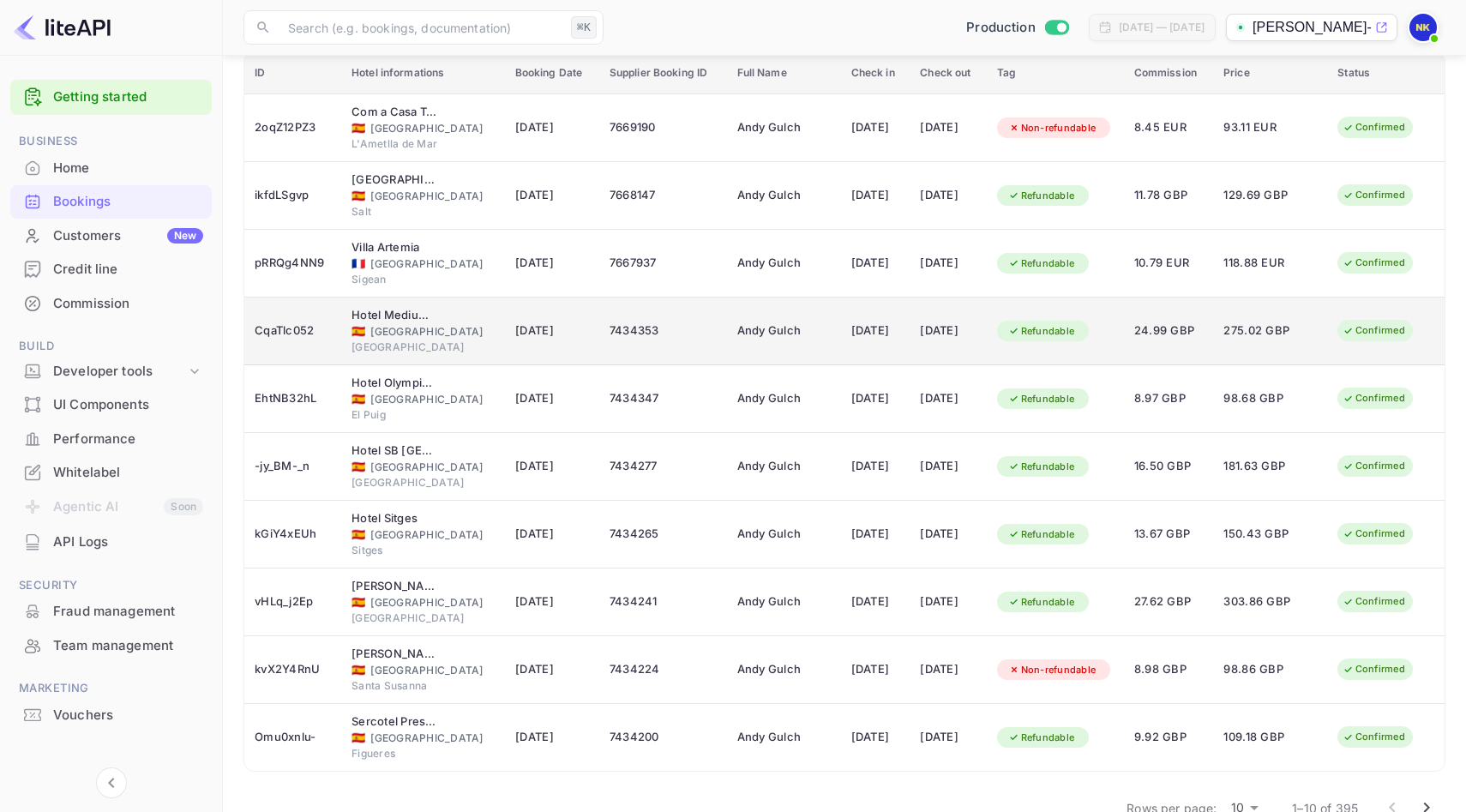
click at [403, 323] on div "Hotel Medium [GEOGRAPHIC_DATA]" at bounding box center [395, 315] width 86 height 17
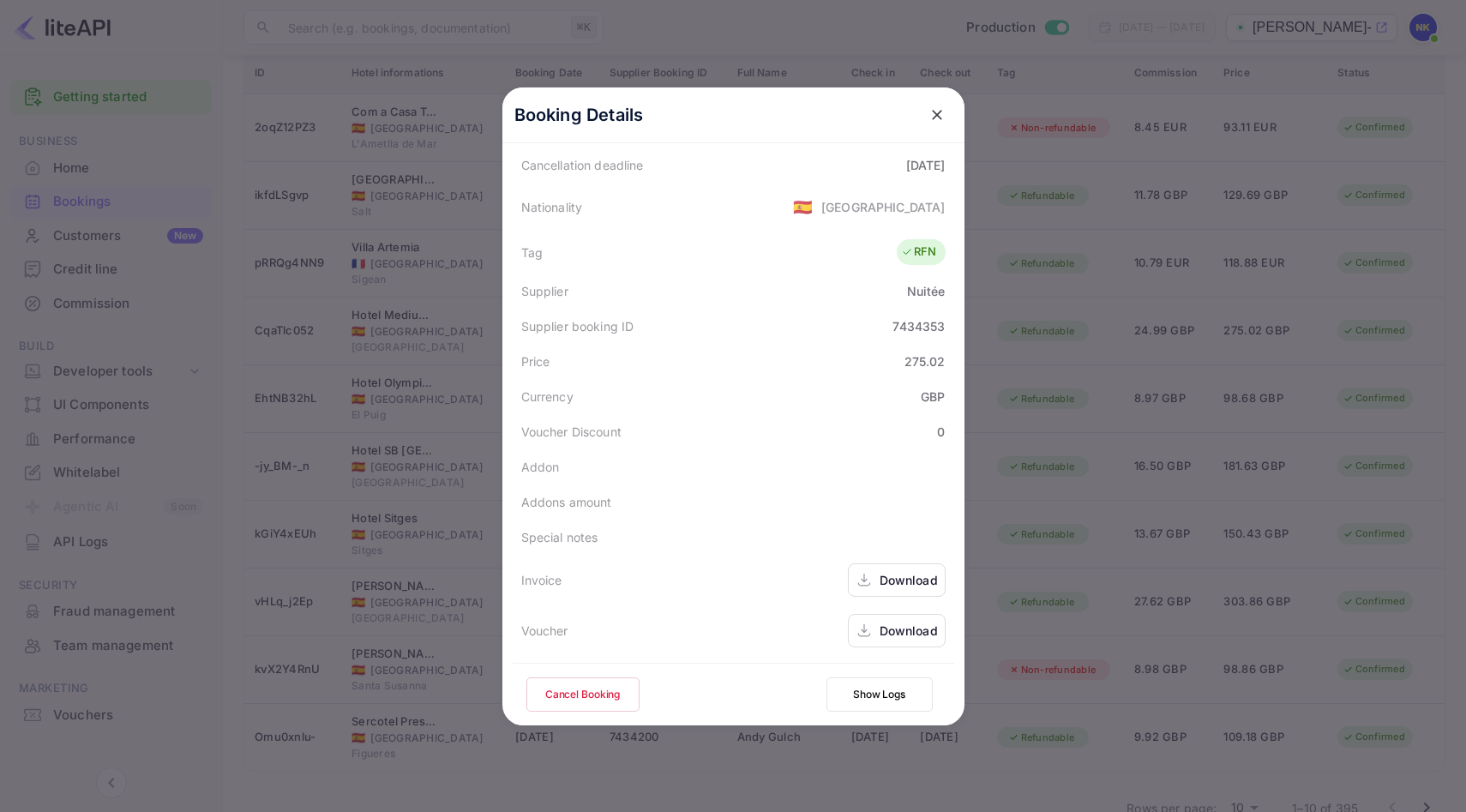
click at [891, 626] on div "Download" at bounding box center [908, 630] width 58 height 18
click at [933, 117] on icon "close" at bounding box center [937, 115] width 10 height 10
